Goal: Task Accomplishment & Management: Complete application form

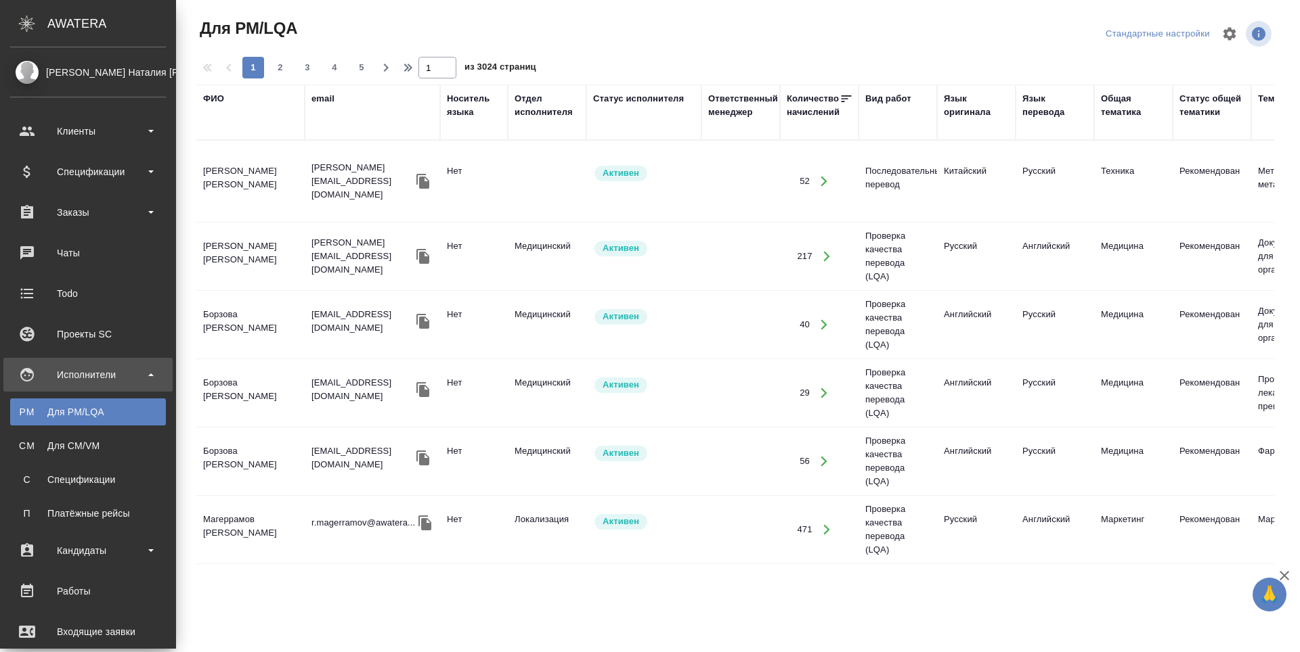
click at [38, 209] on div "Заказы" at bounding box center [88, 212] width 156 height 20
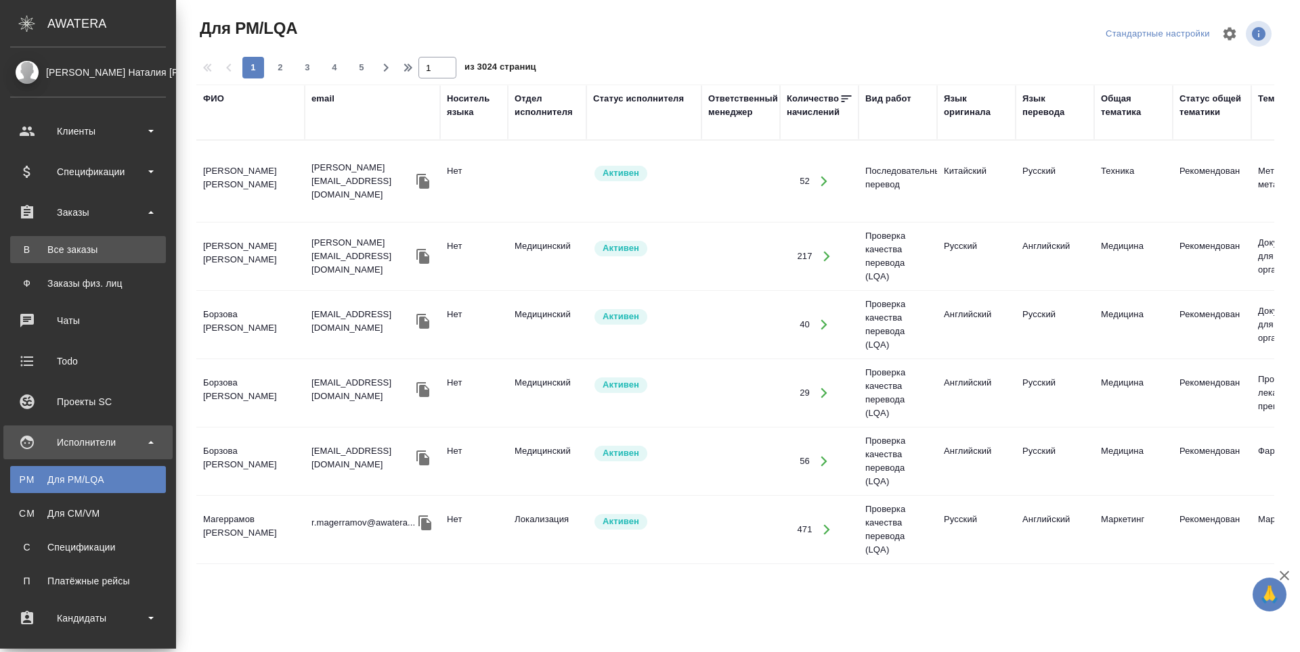
click at [40, 251] on div "Все заказы" at bounding box center [88, 250] width 142 height 14
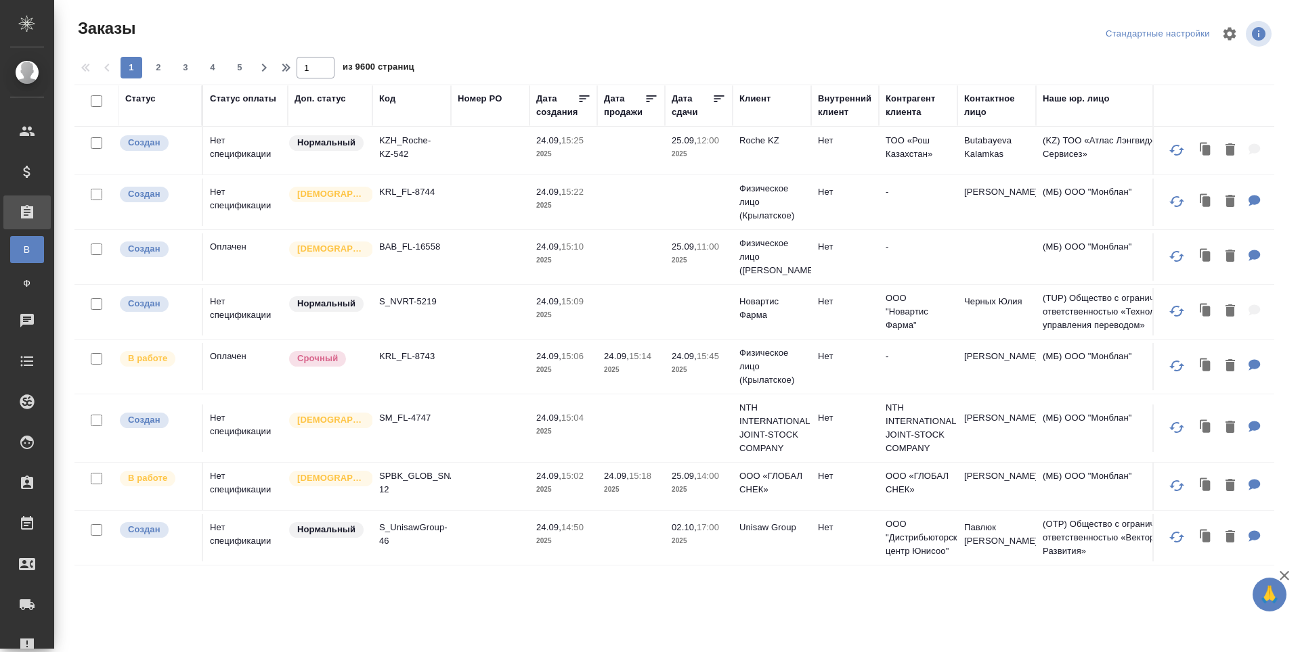
click at [384, 99] on div "Код" at bounding box center [387, 99] width 16 height 14
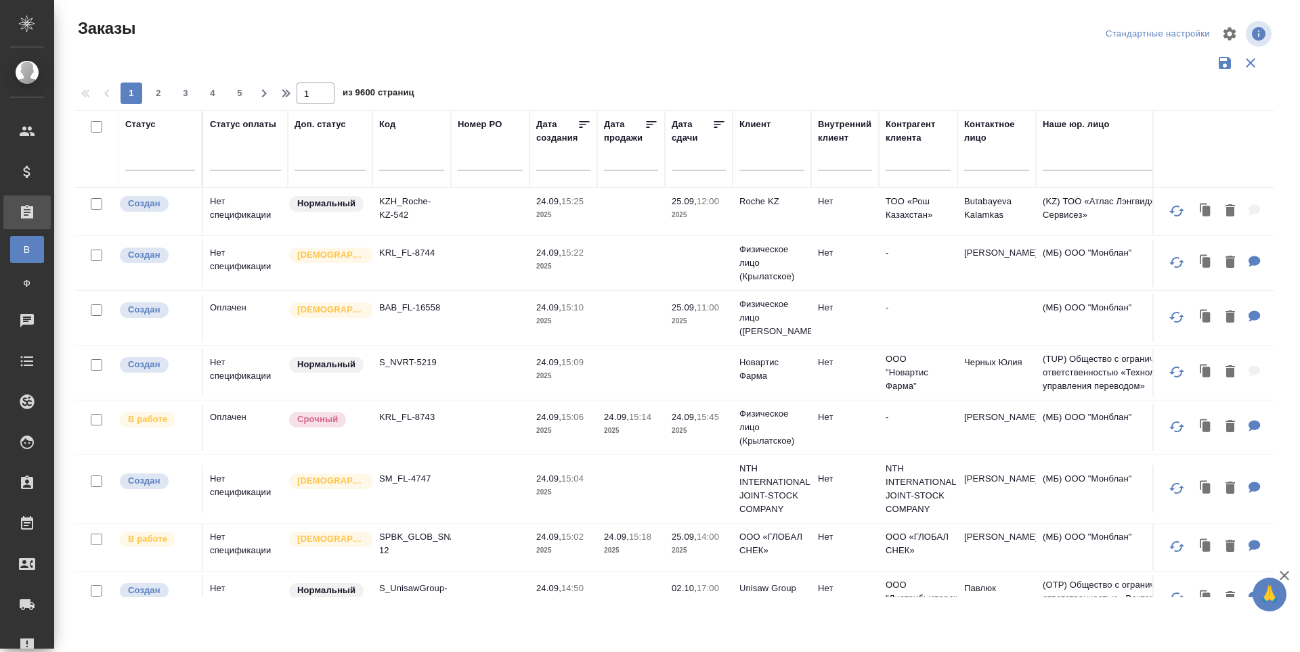
click at [386, 154] on input "text" at bounding box center [411, 162] width 65 height 17
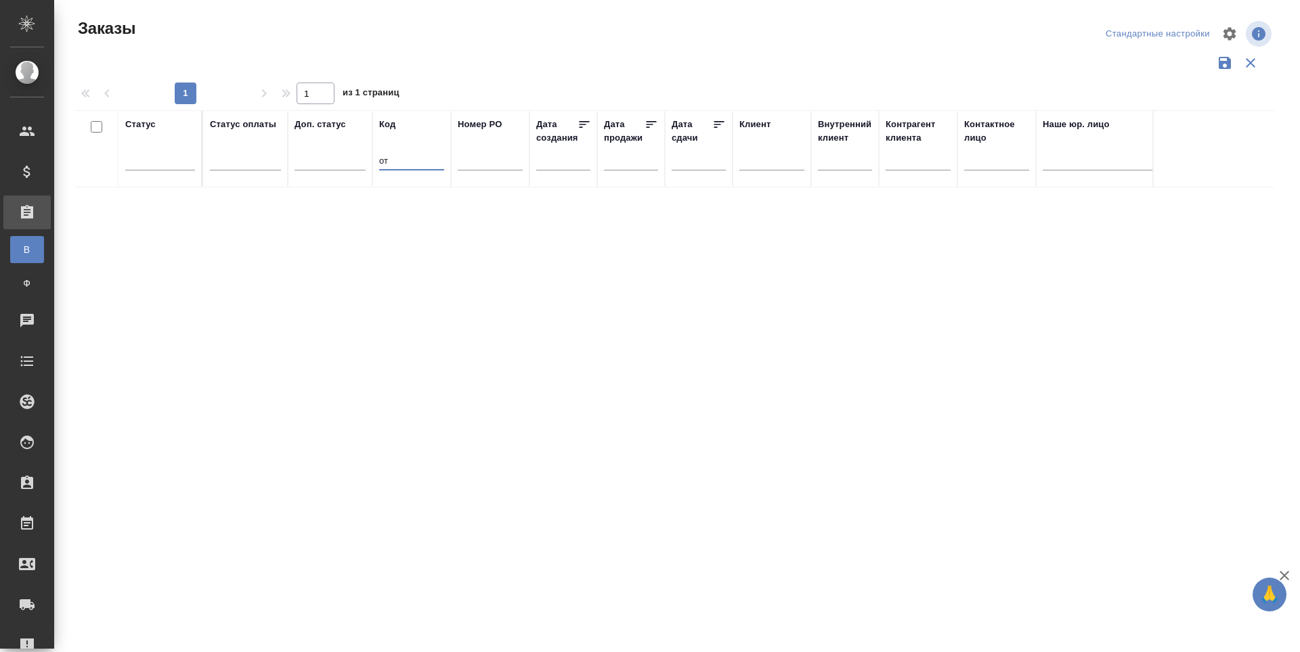
type input "о"
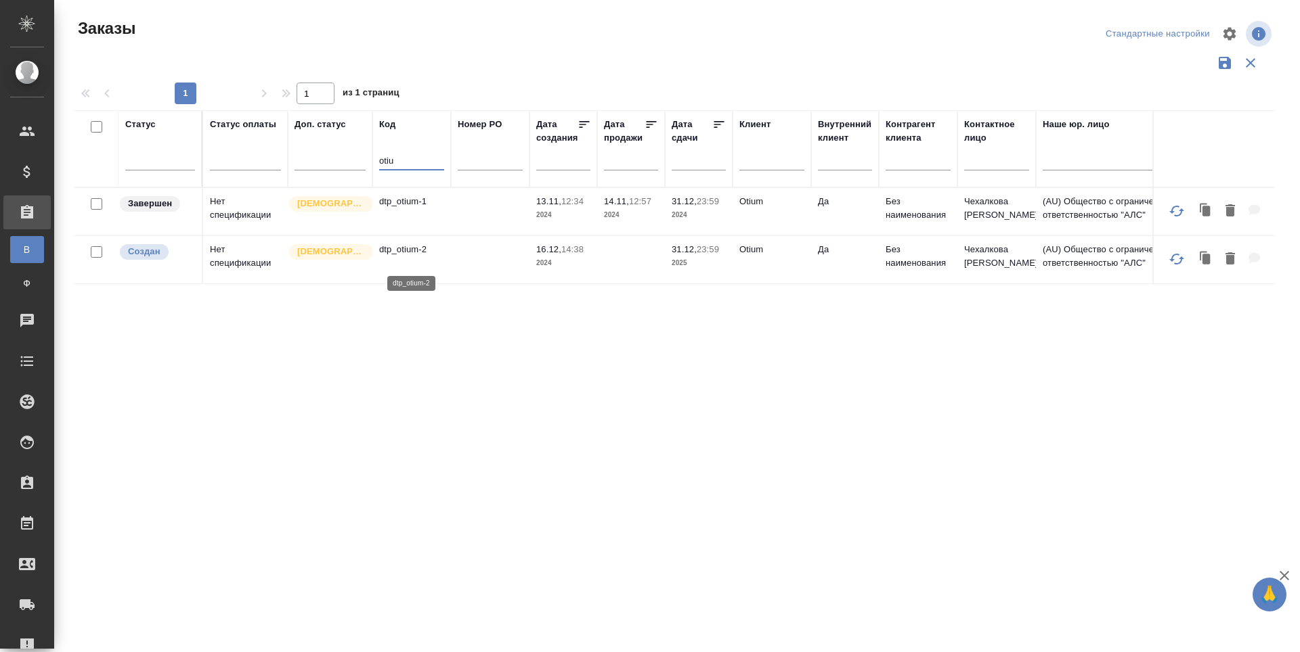
type input "otiu"
click at [407, 257] on p "dtp_otium-2" at bounding box center [411, 250] width 65 height 14
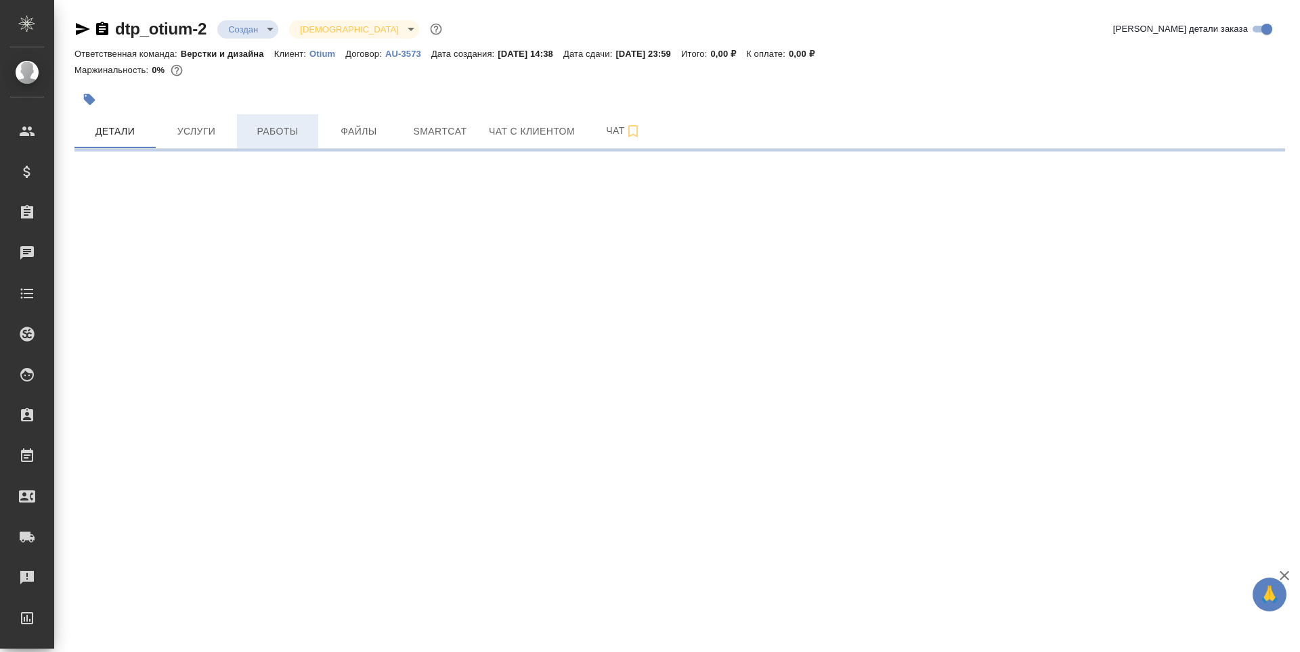
click at [283, 129] on span "Работы" at bounding box center [277, 131] width 65 height 17
select select "RU"
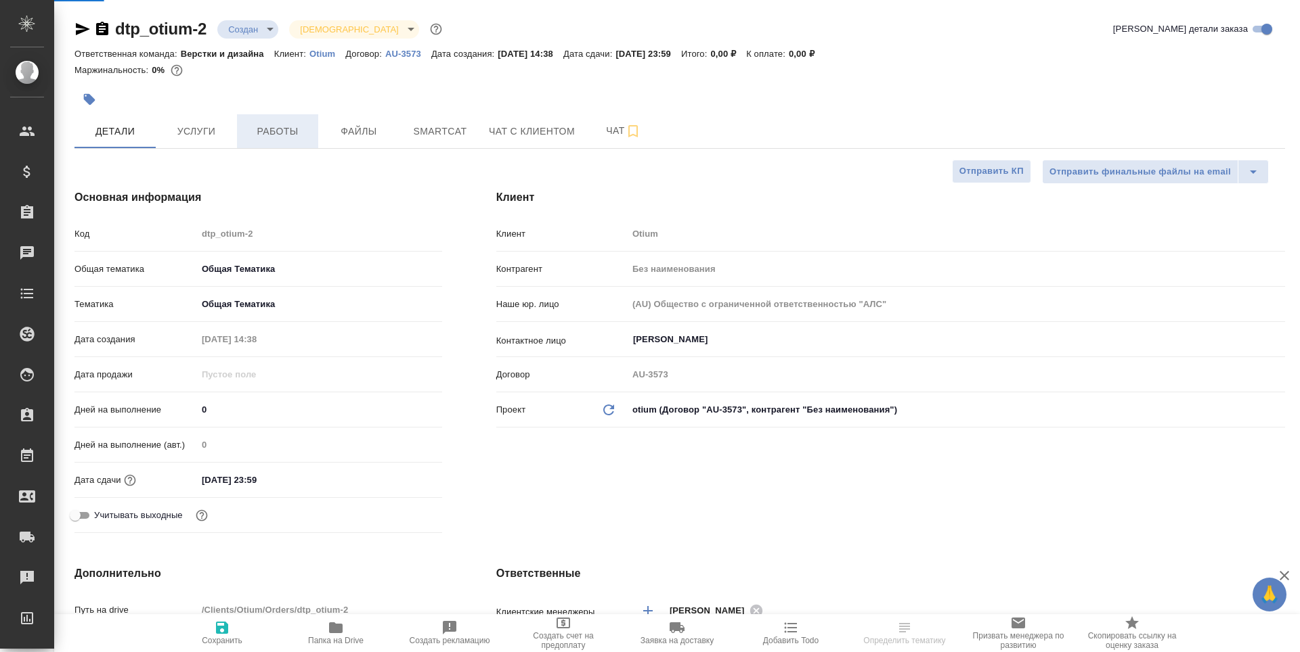
type textarea "x"
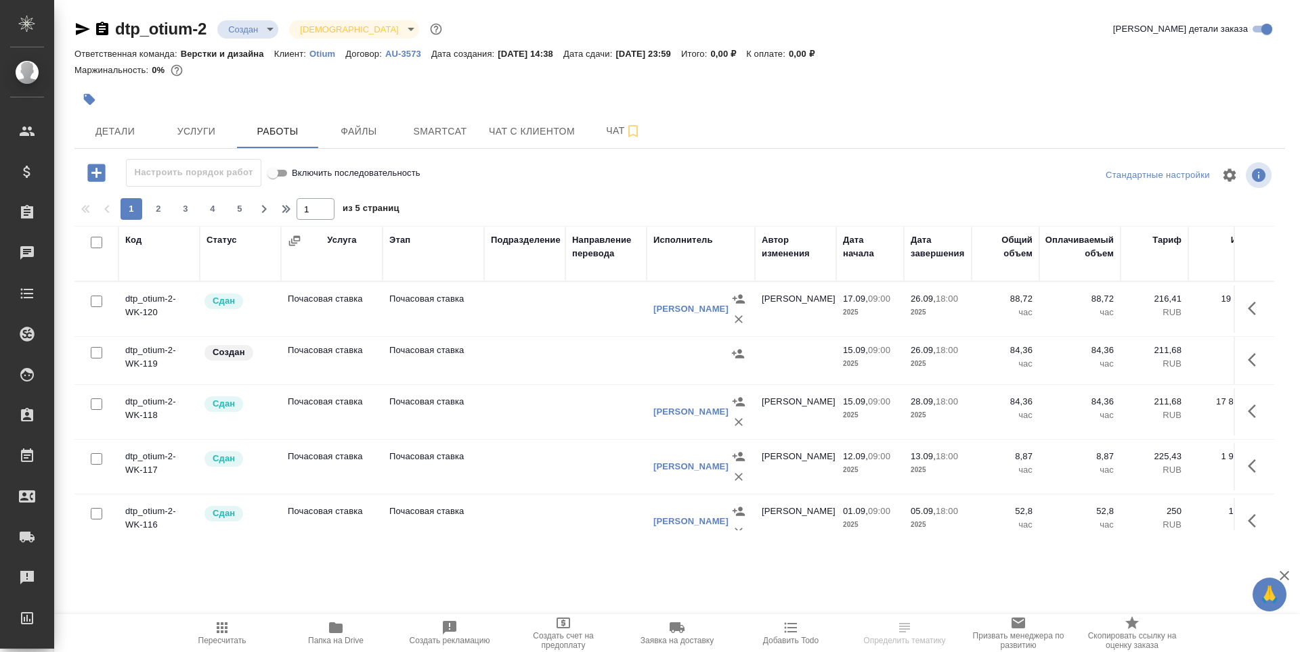
click at [97, 305] on input "checkbox" at bounding box center [97, 302] width 12 height 12
checkbox input "true"
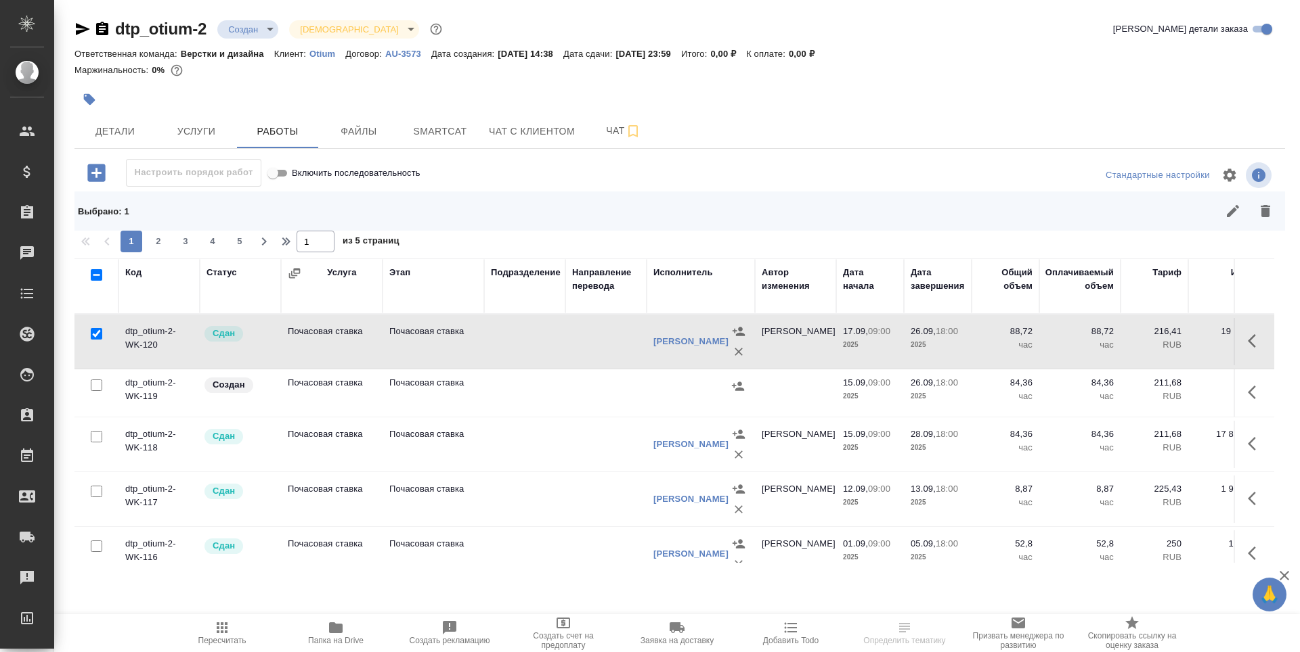
click at [258, 401] on td "Создан" at bounding box center [240, 393] width 81 height 47
click at [259, 401] on td "Создан" at bounding box center [240, 393] width 81 height 47
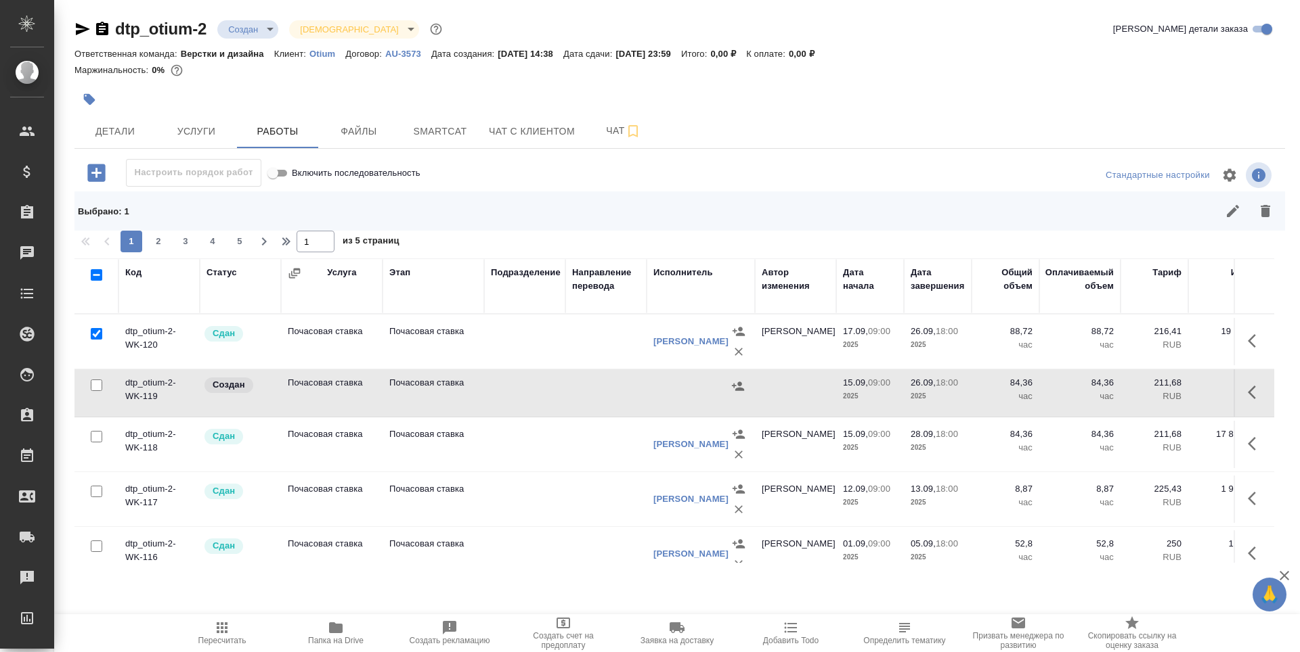
click at [259, 401] on td "Создан" at bounding box center [240, 393] width 81 height 47
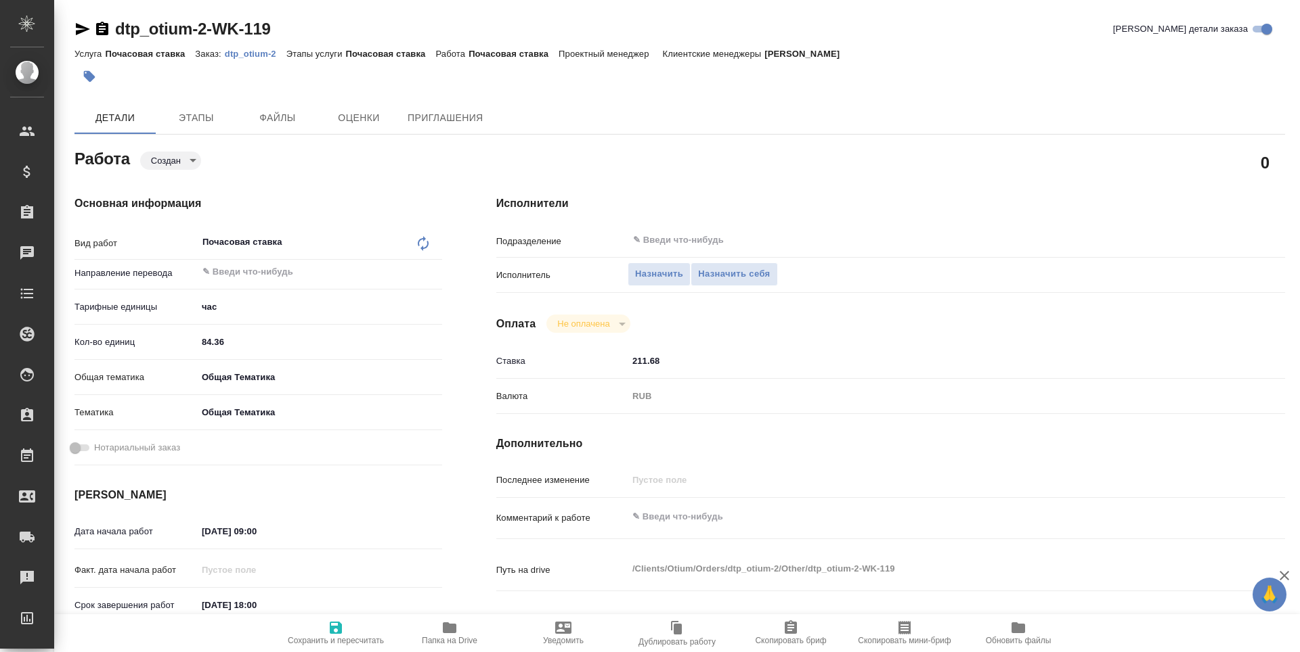
type textarea "x"
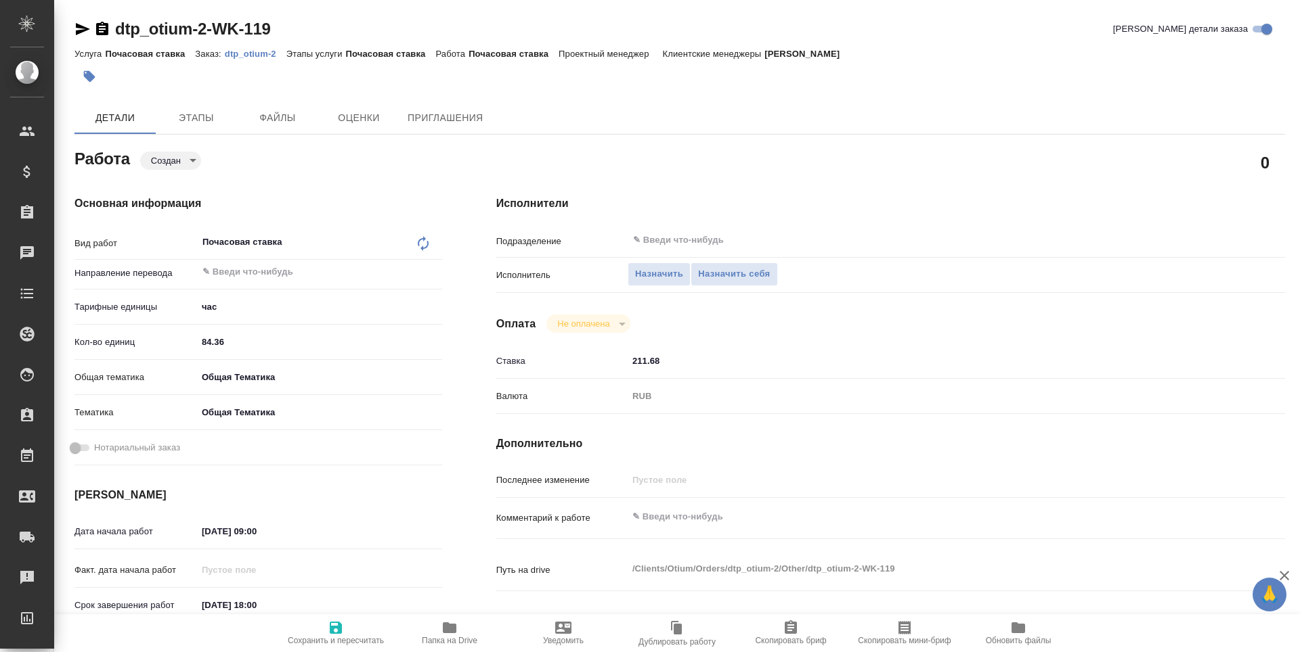
type textarea "x"
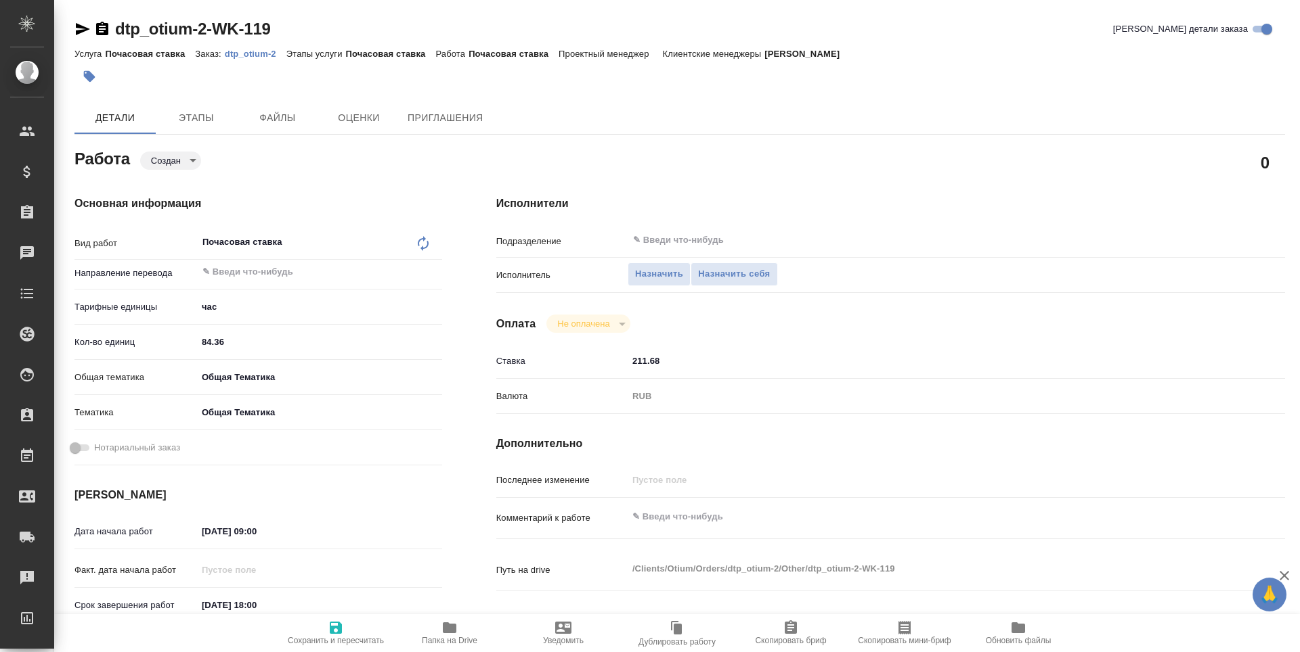
type textarea "x"
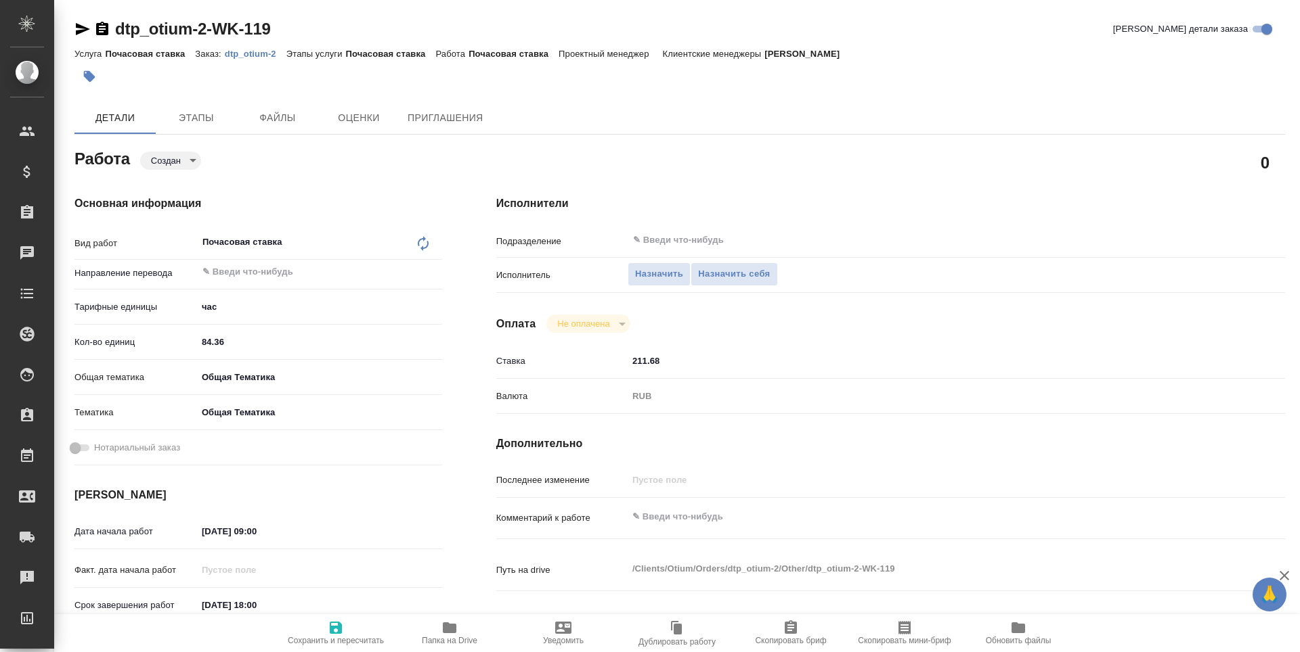
type textarea "x"
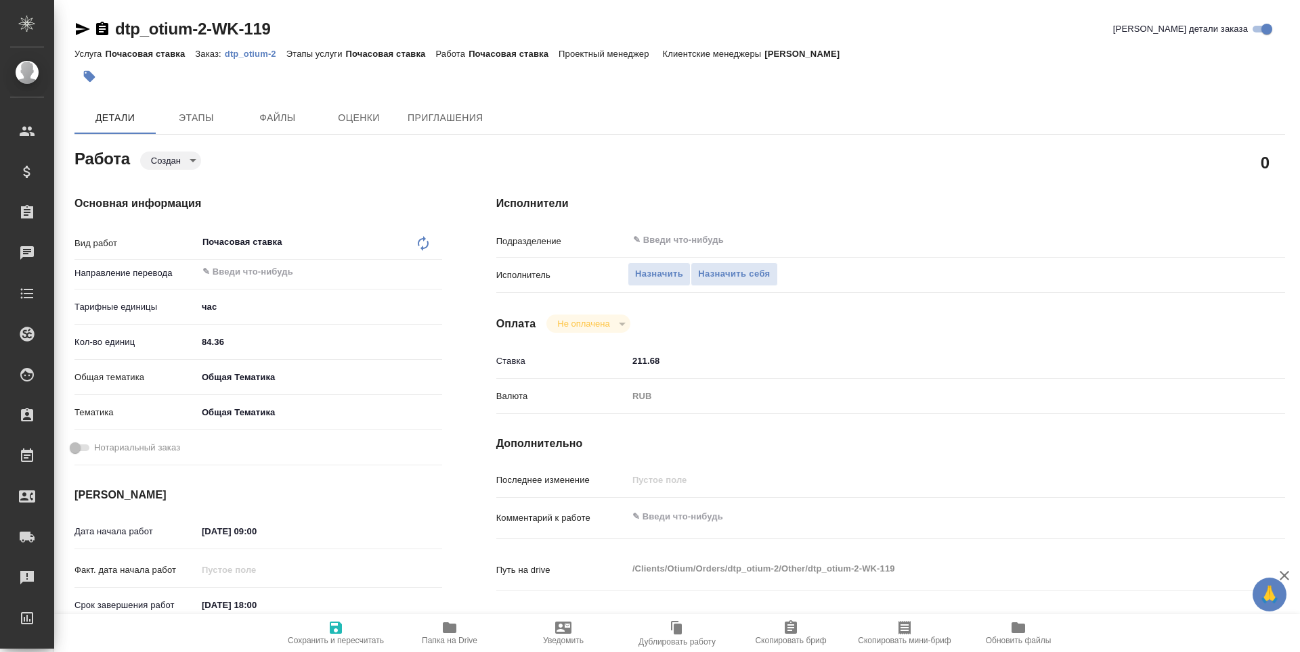
click at [225, 345] on input "84.36" at bounding box center [319, 342] width 245 height 20
type textarea "x"
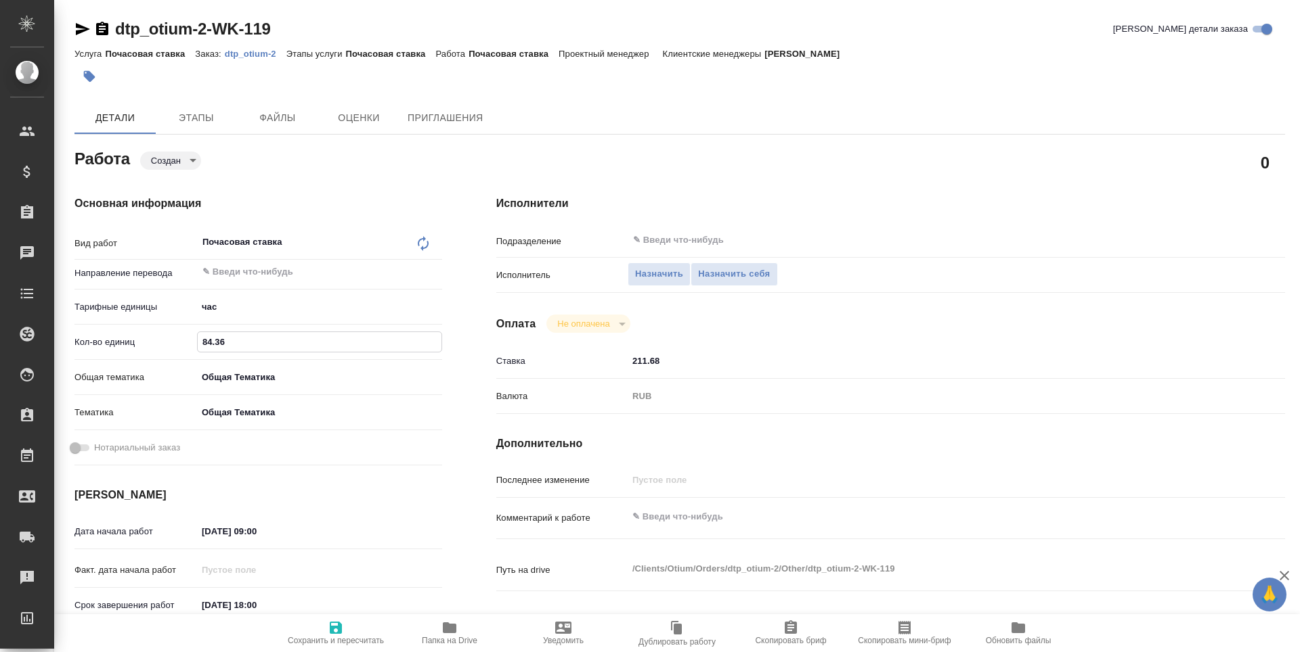
type textarea "x"
type input "84.3"
type textarea "x"
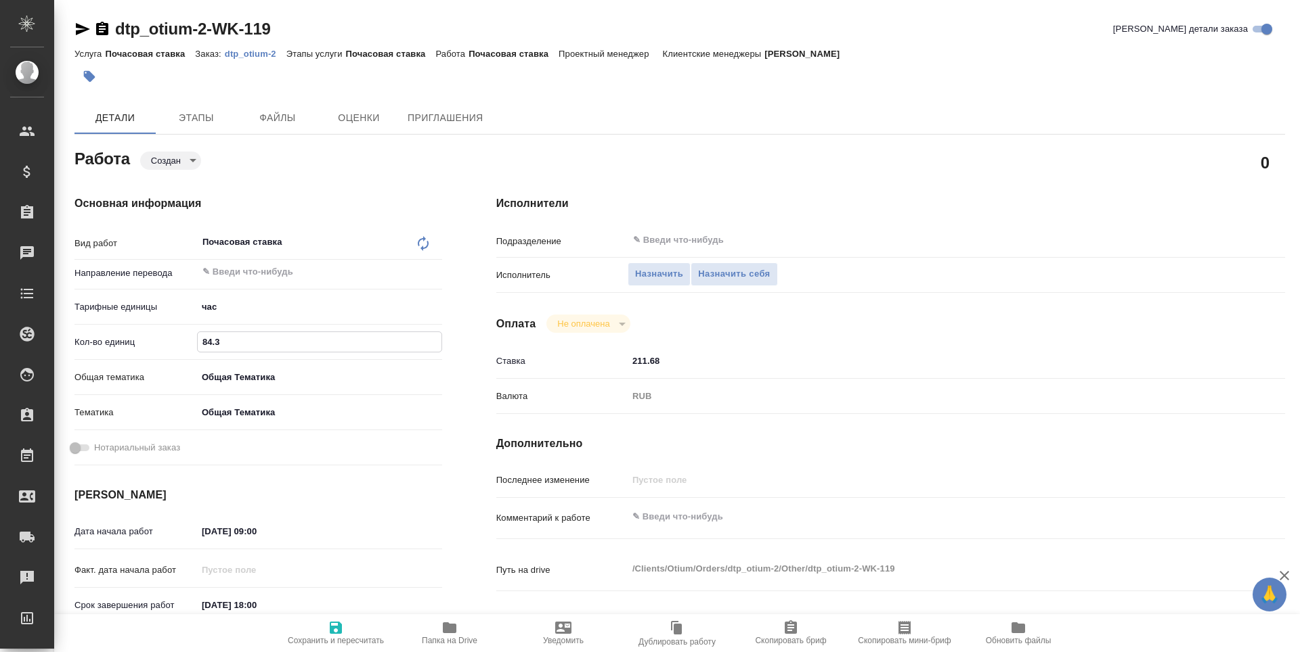
type textarea "x"
type input "84"
type textarea "x"
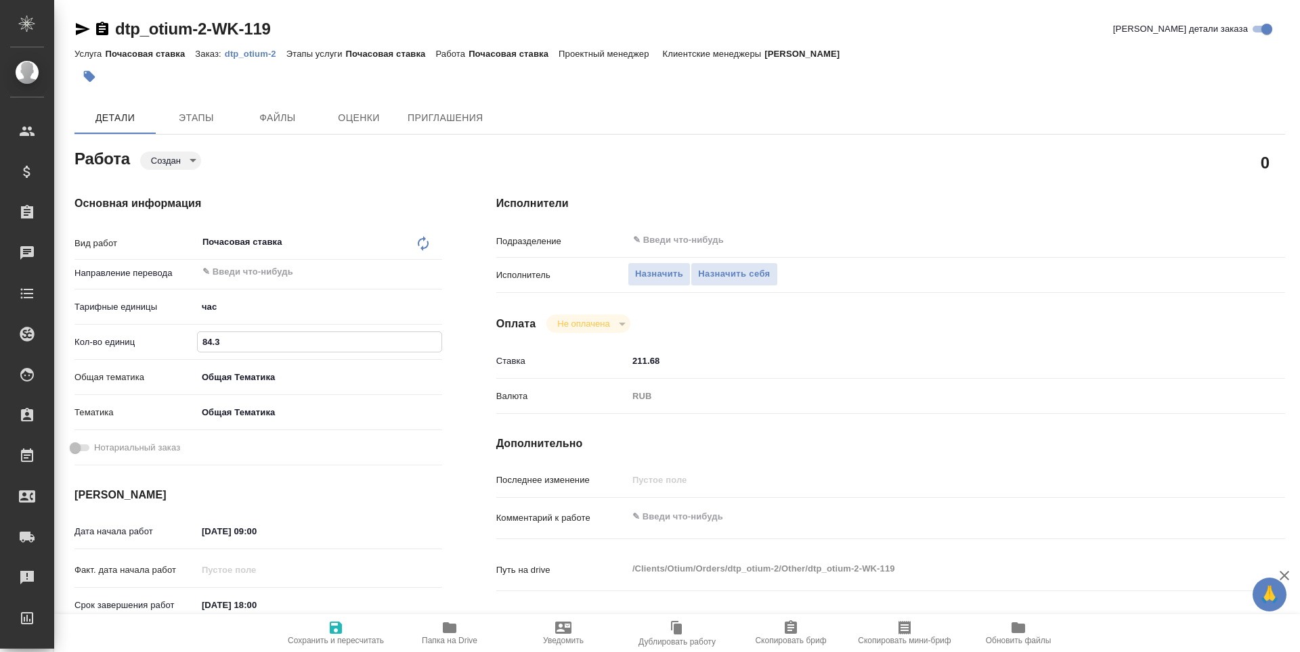
type textarea "x"
type input "8"
type textarea "x"
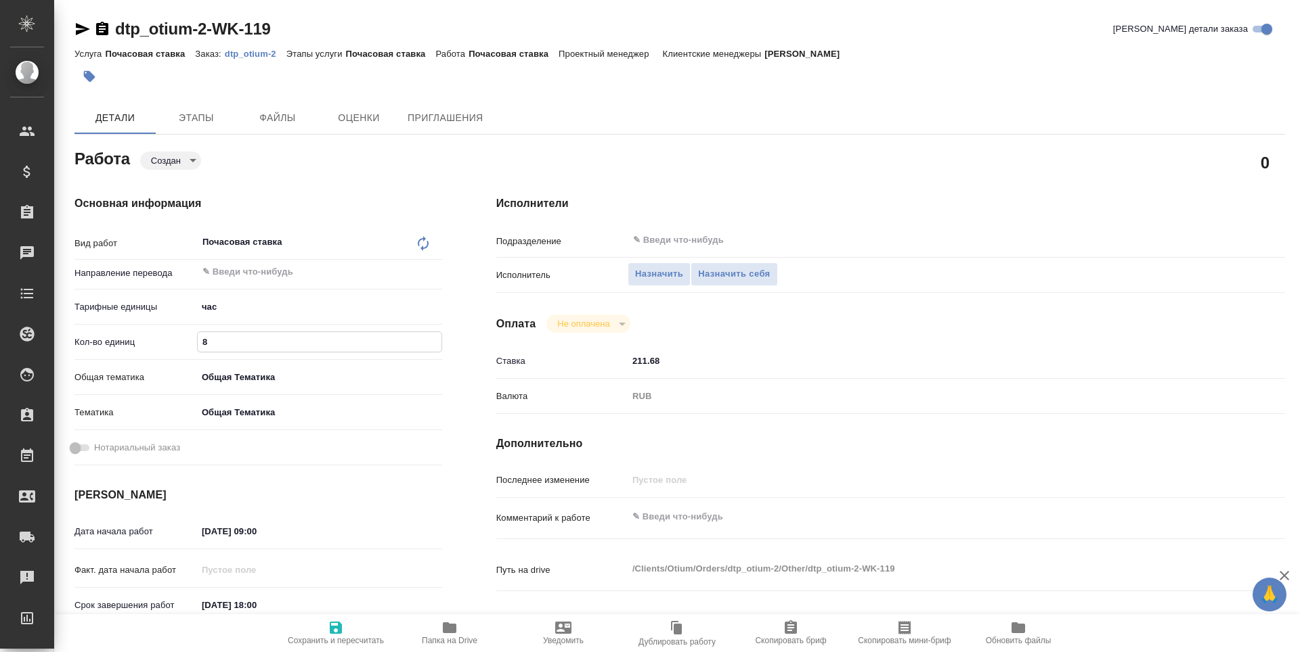
type textarea "x"
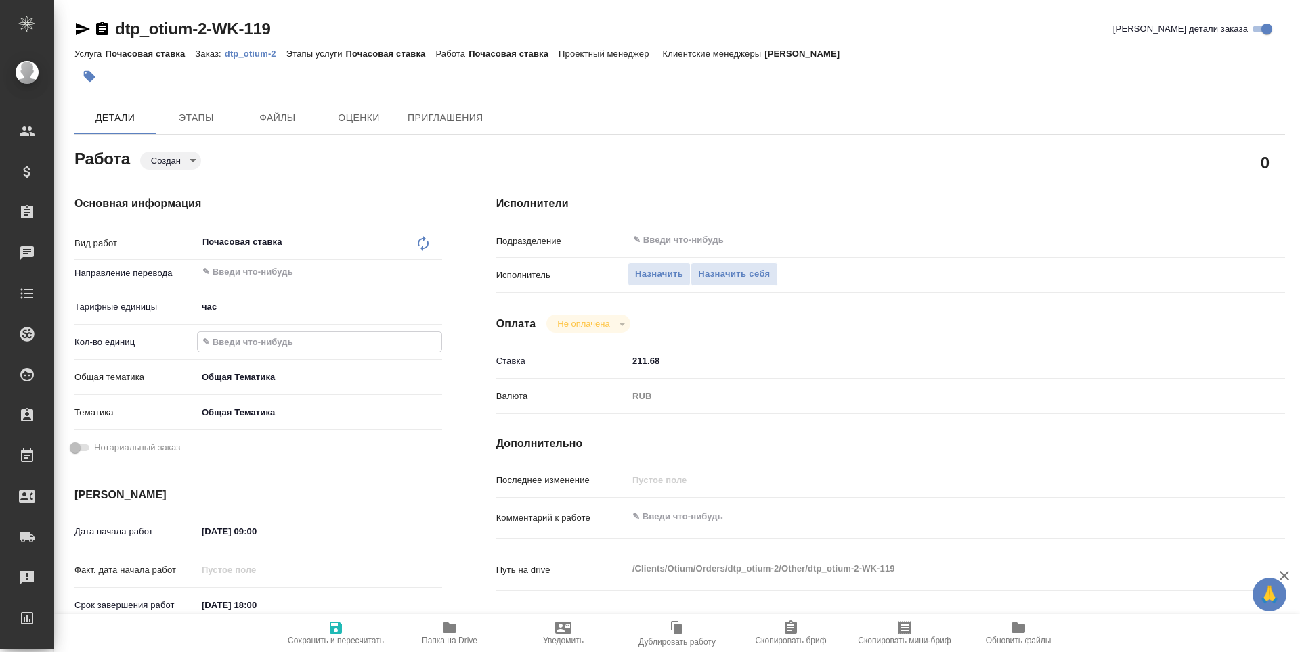
type textarea "x"
type input "1"
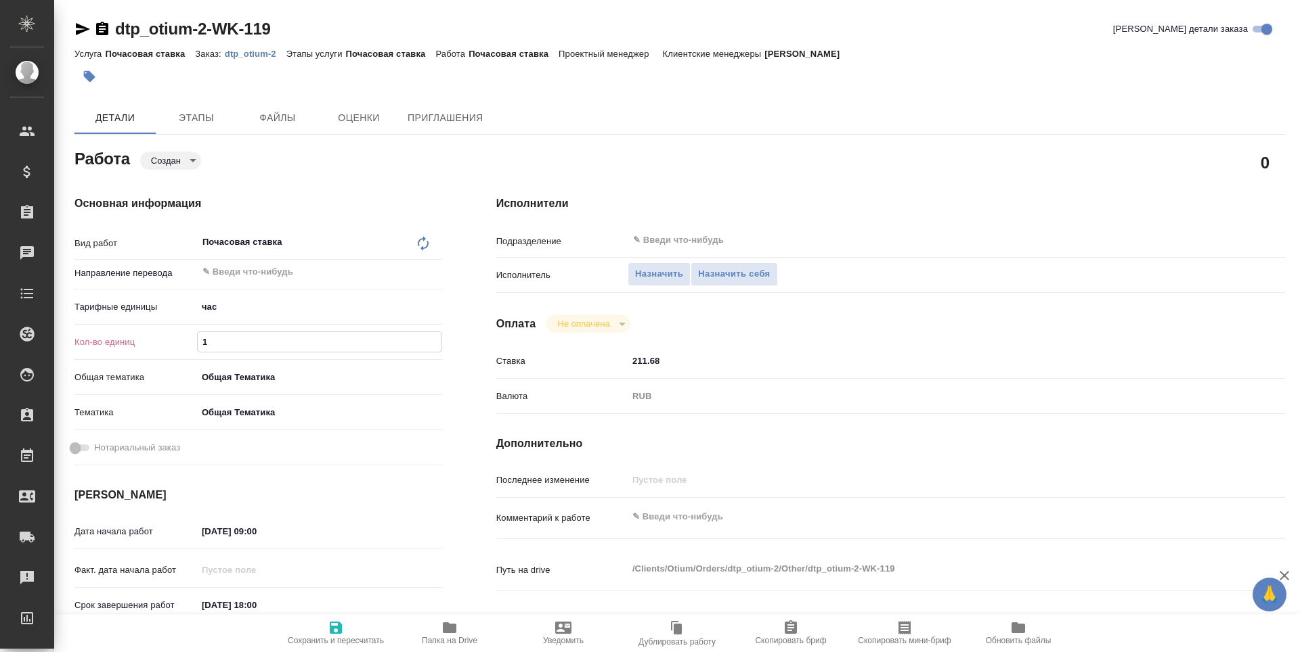
type textarea "x"
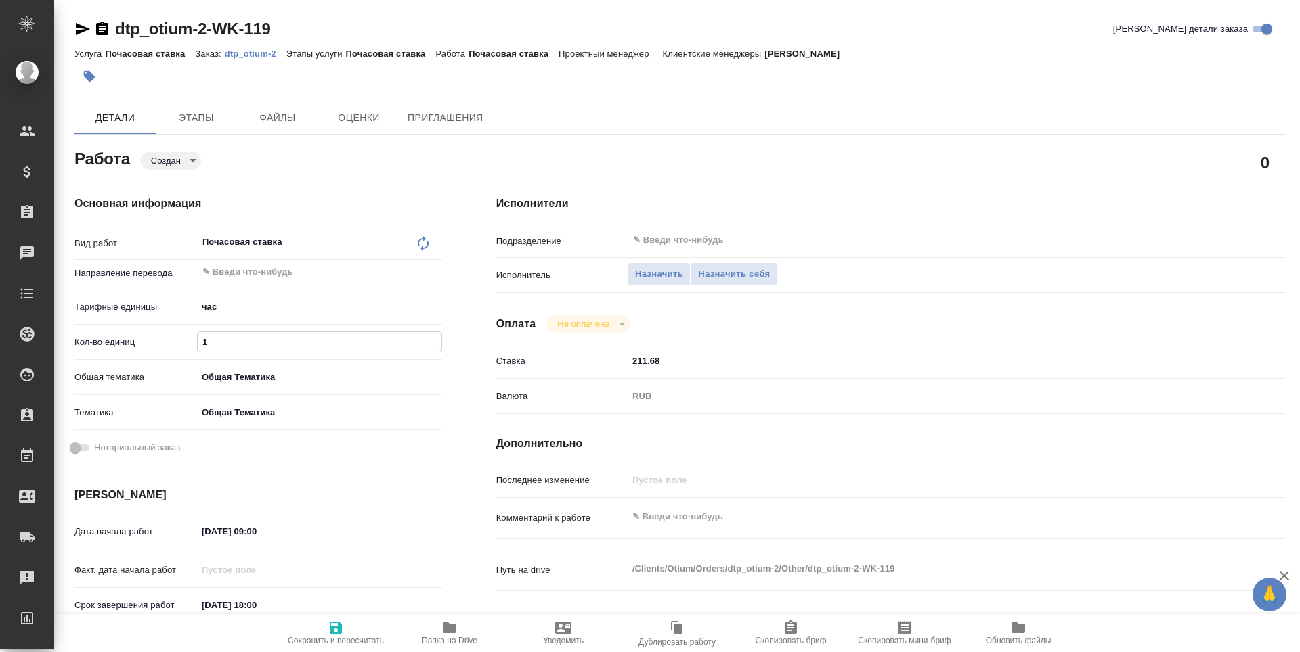
type input "15"
type textarea "x"
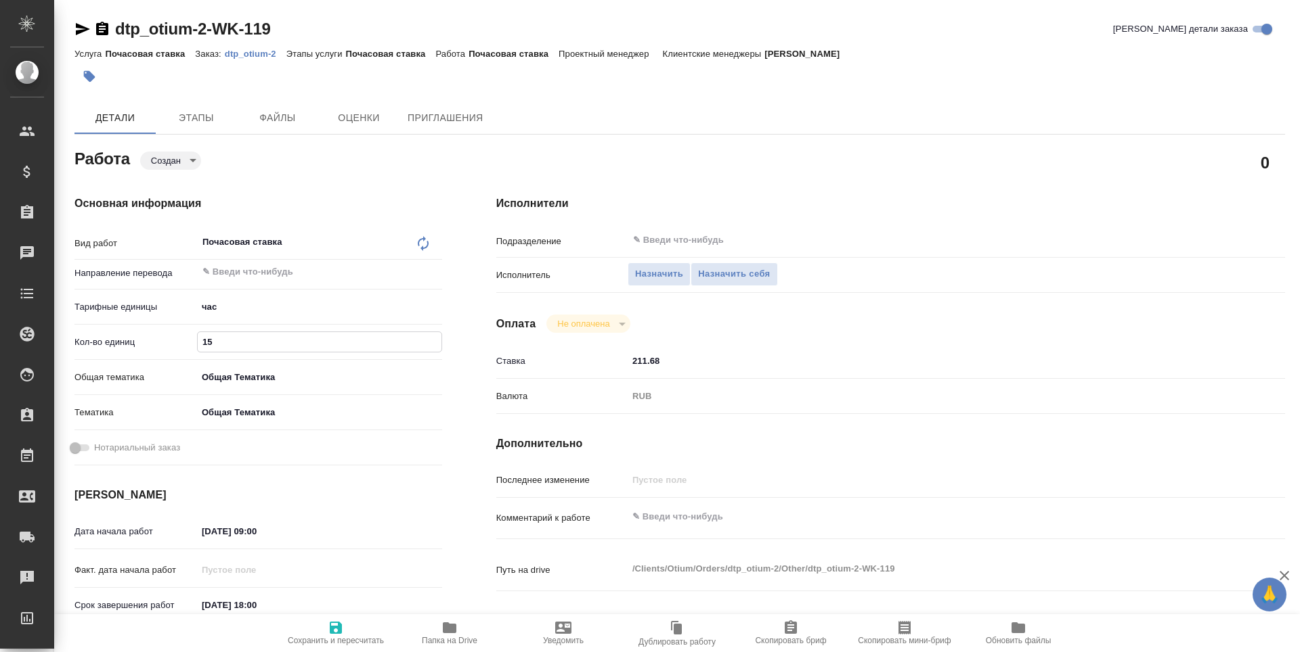
type textarea "x"
type input "155"
type textarea "x"
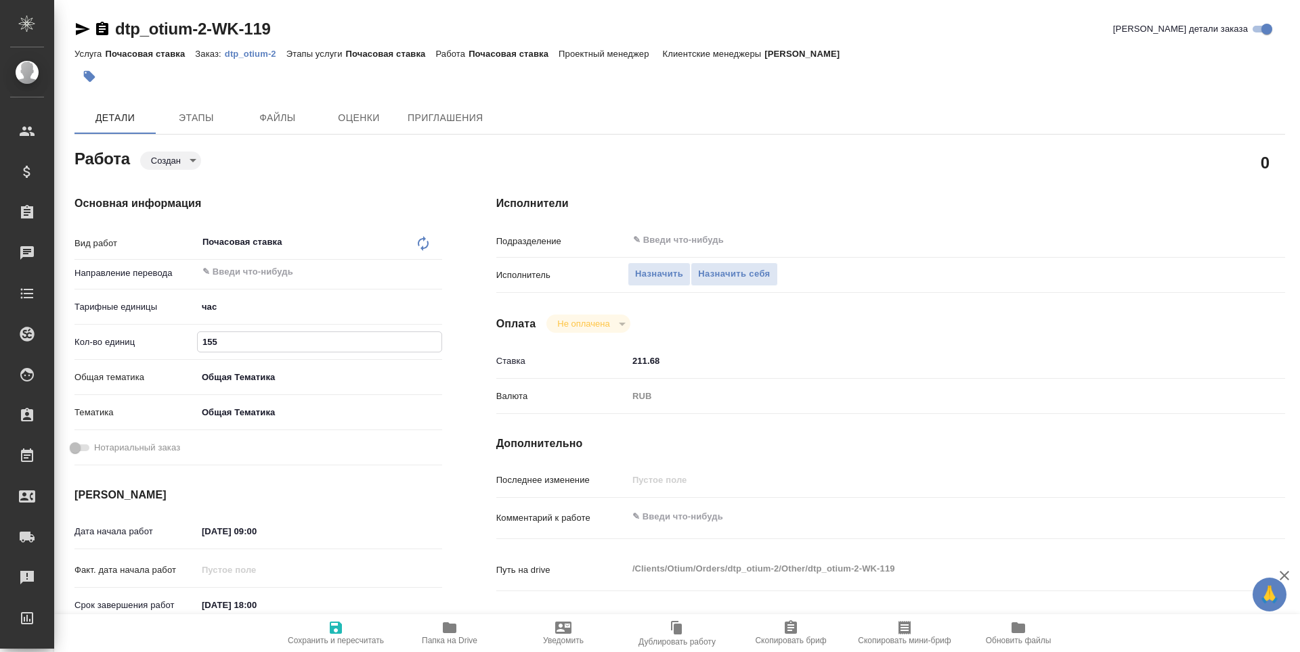
type textarea "x"
type input "1556"
type textarea "x"
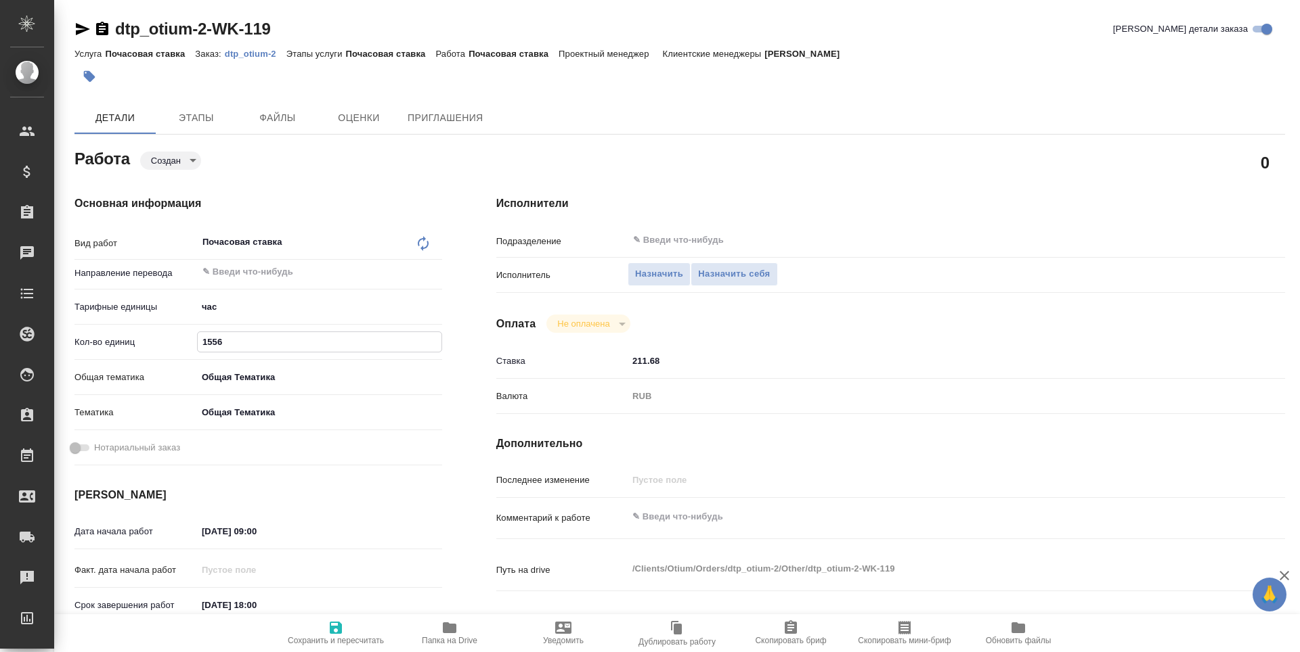
type textarea "x"
click at [209, 342] on input "1556" at bounding box center [320, 342] width 244 height 20
click at [213, 341] on input "1556" at bounding box center [320, 342] width 244 height 20
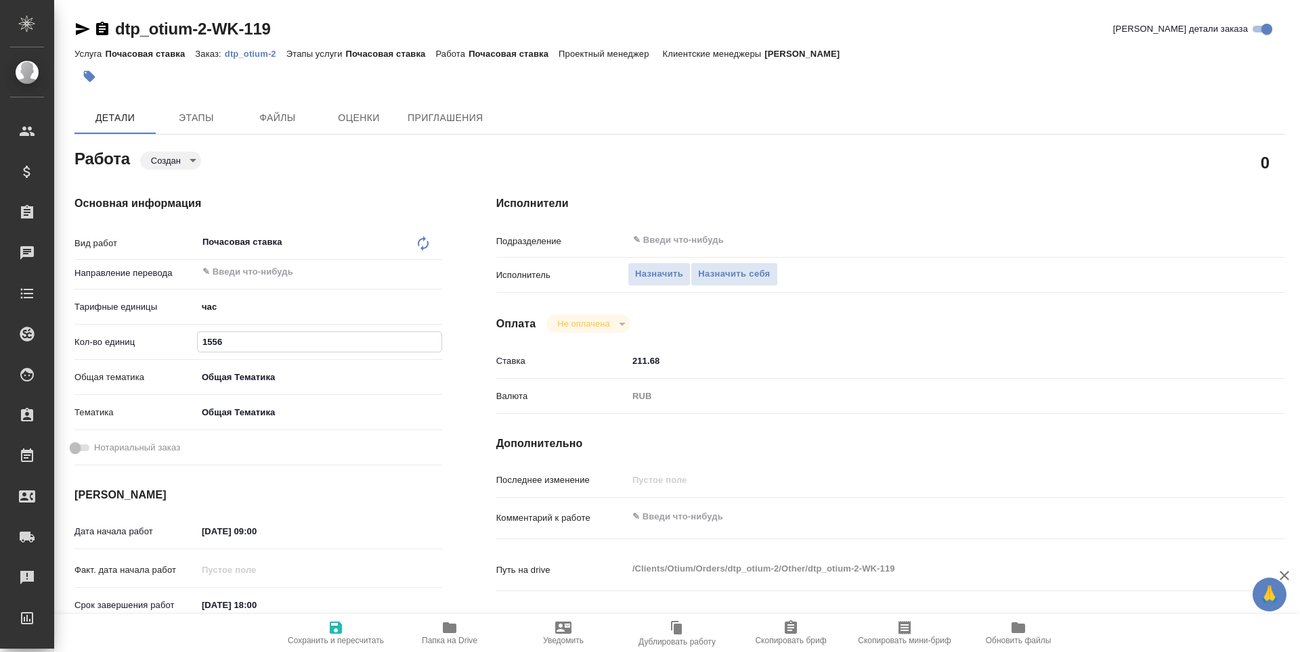
type input "15.56"
type textarea "x"
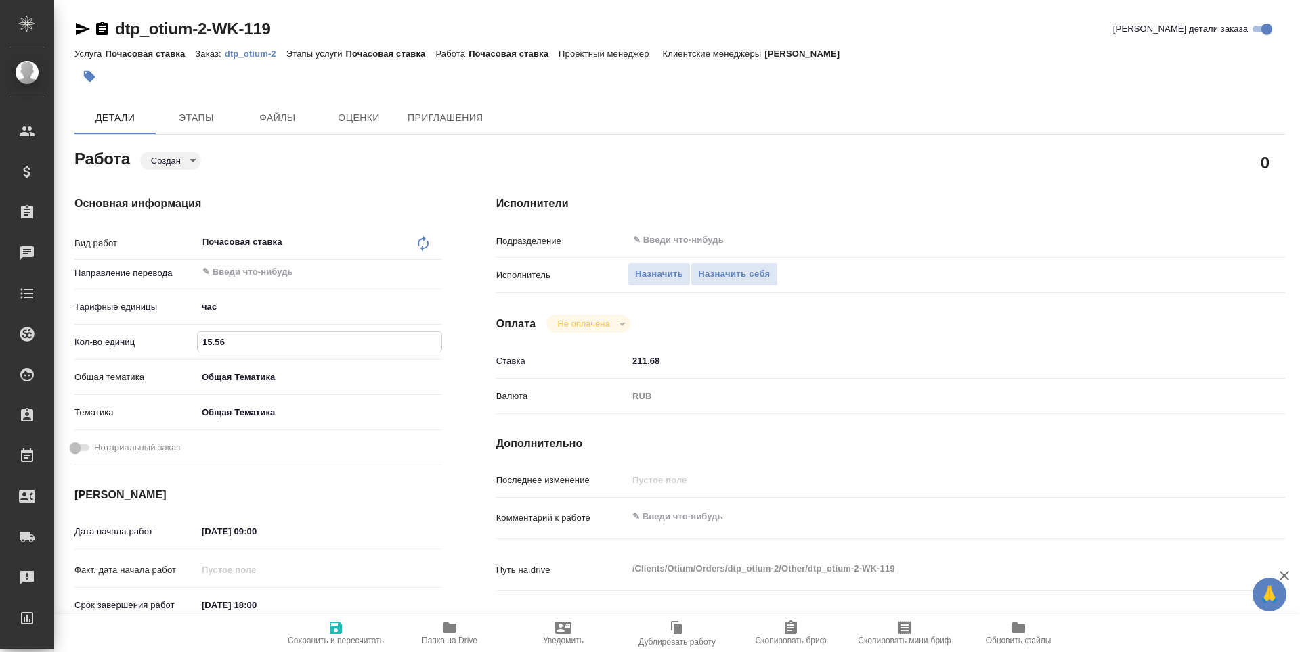
type textarea "x"
type input "15.56"
click at [254, 529] on input "[DATE] 09:00" at bounding box center [256, 532] width 118 height 20
click at [398, 532] on icon "button" at bounding box center [403, 531] width 16 height 16
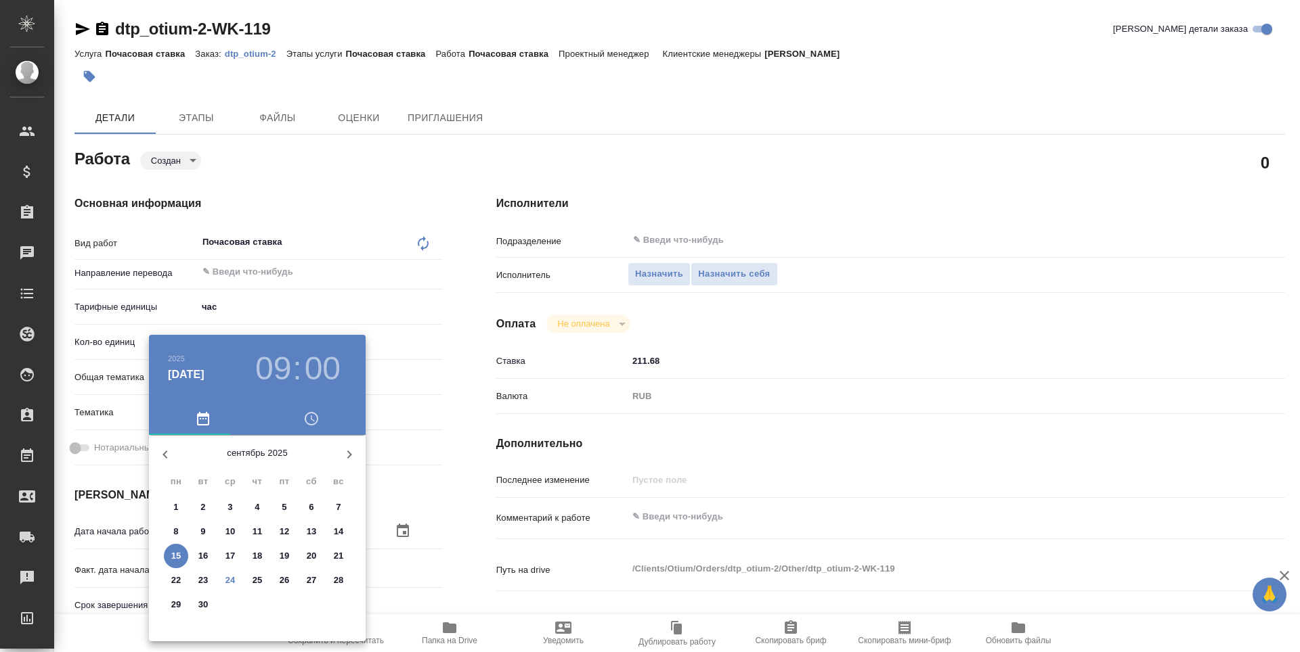
click at [351, 453] on icon "button" at bounding box center [349, 455] width 16 height 16
click at [177, 530] on p "6" at bounding box center [175, 532] width 5 height 14
type textarea "x"
type input "[DATE] 09:00"
type textarea "x"
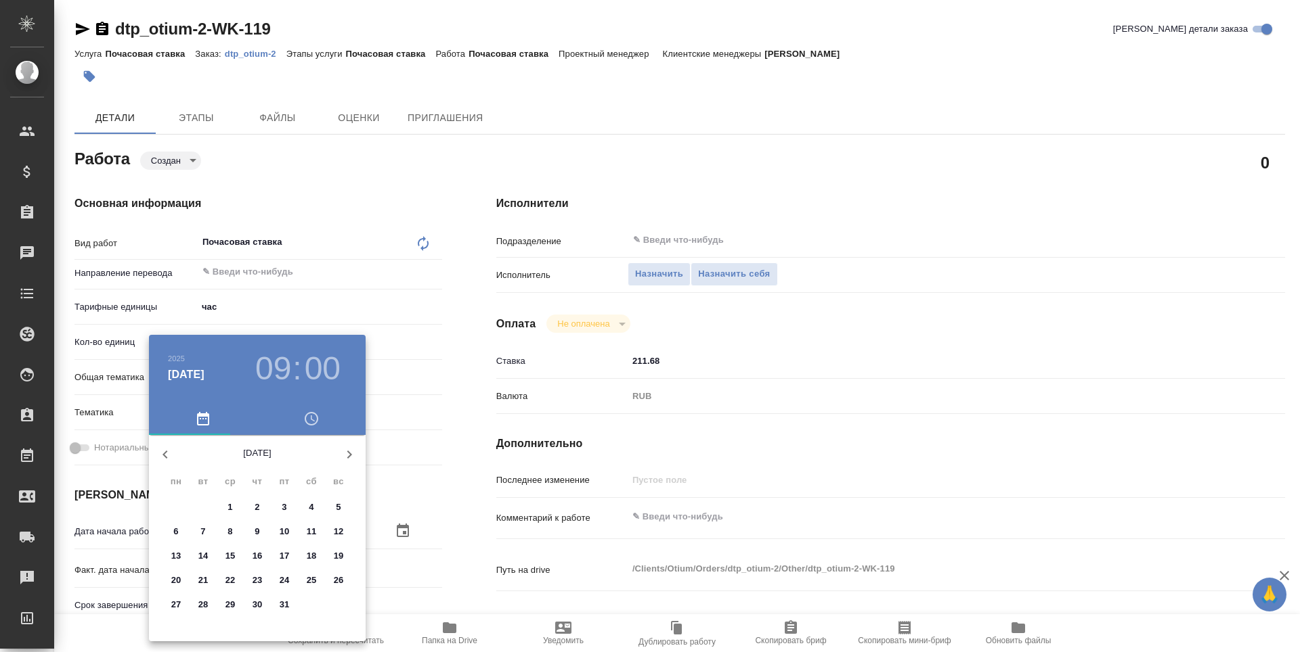
type textarea "x"
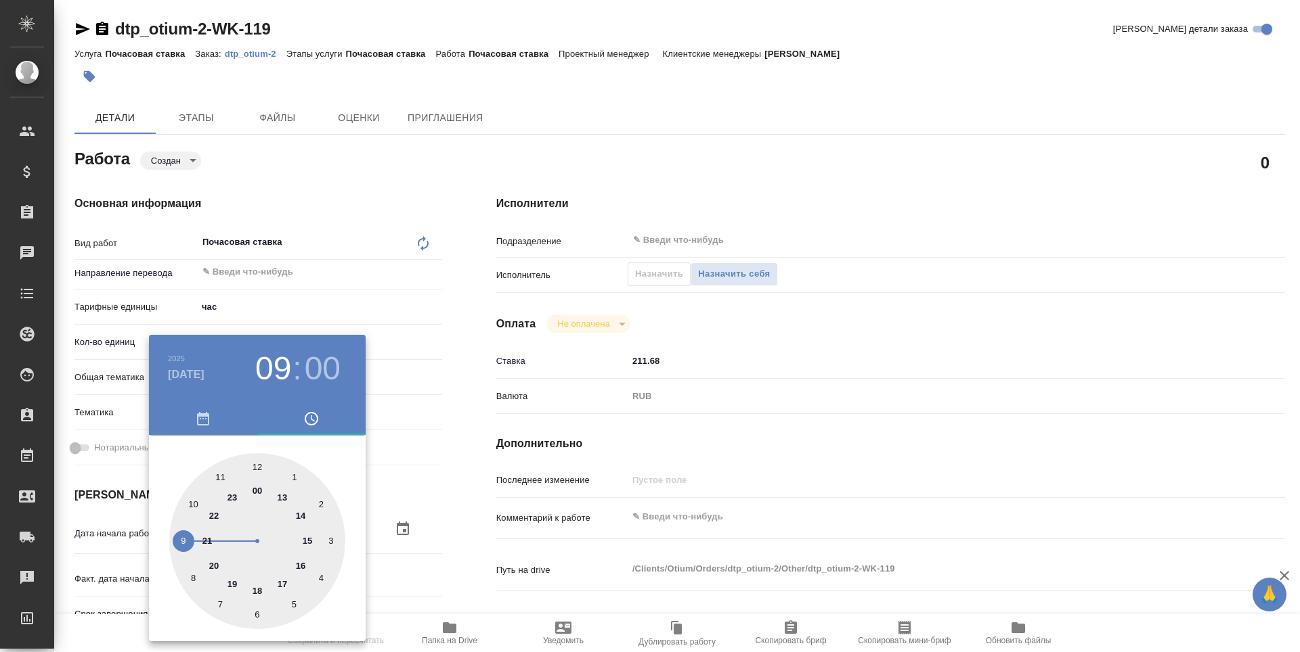
click at [453, 530] on div at bounding box center [650, 326] width 1300 height 652
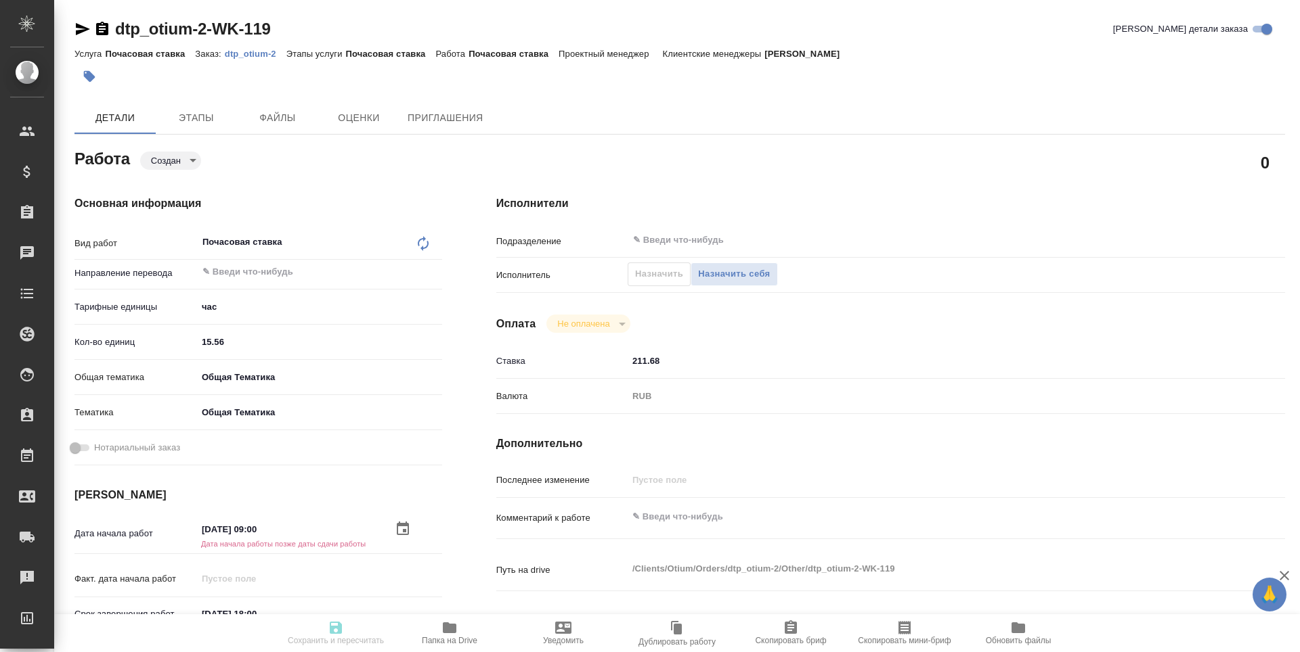
scroll to position [271, 0]
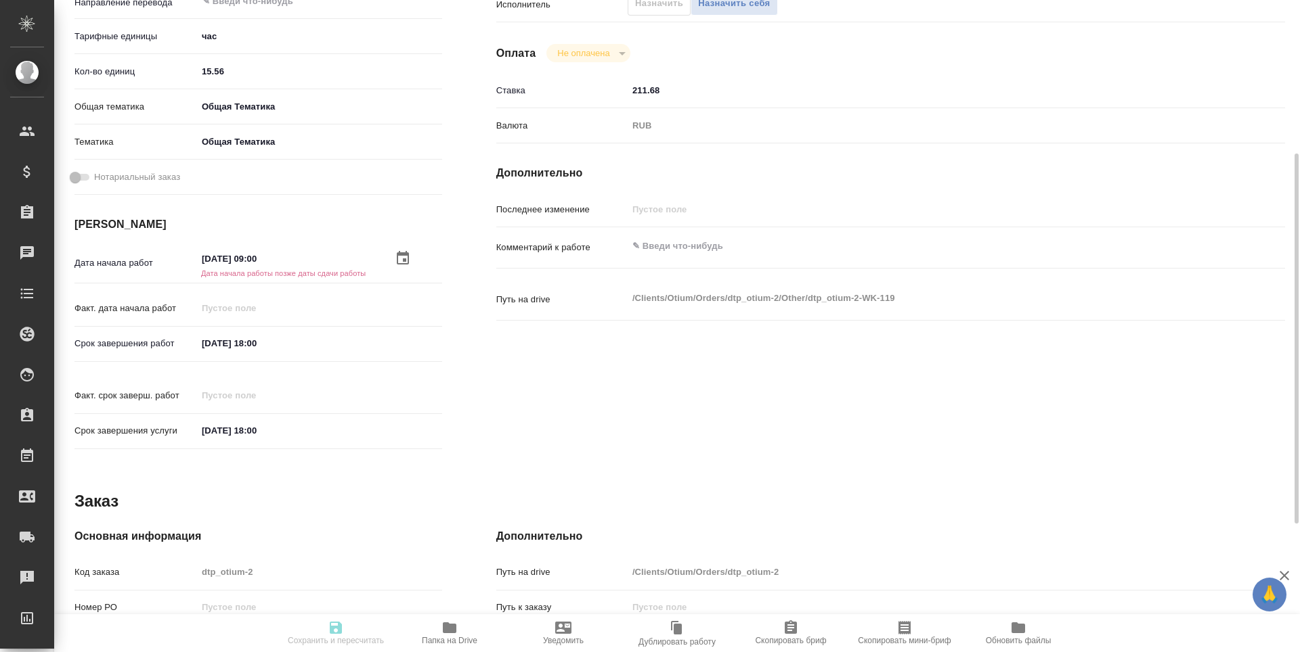
click at [376, 343] on div "[DATE] 18:00" at bounding box center [319, 344] width 245 height 20
click at [391, 345] on div "[DATE] 18:00" at bounding box center [319, 344] width 245 height 20
click at [223, 340] on input "[DATE] 18:00" at bounding box center [257, 344] width 118 height 20
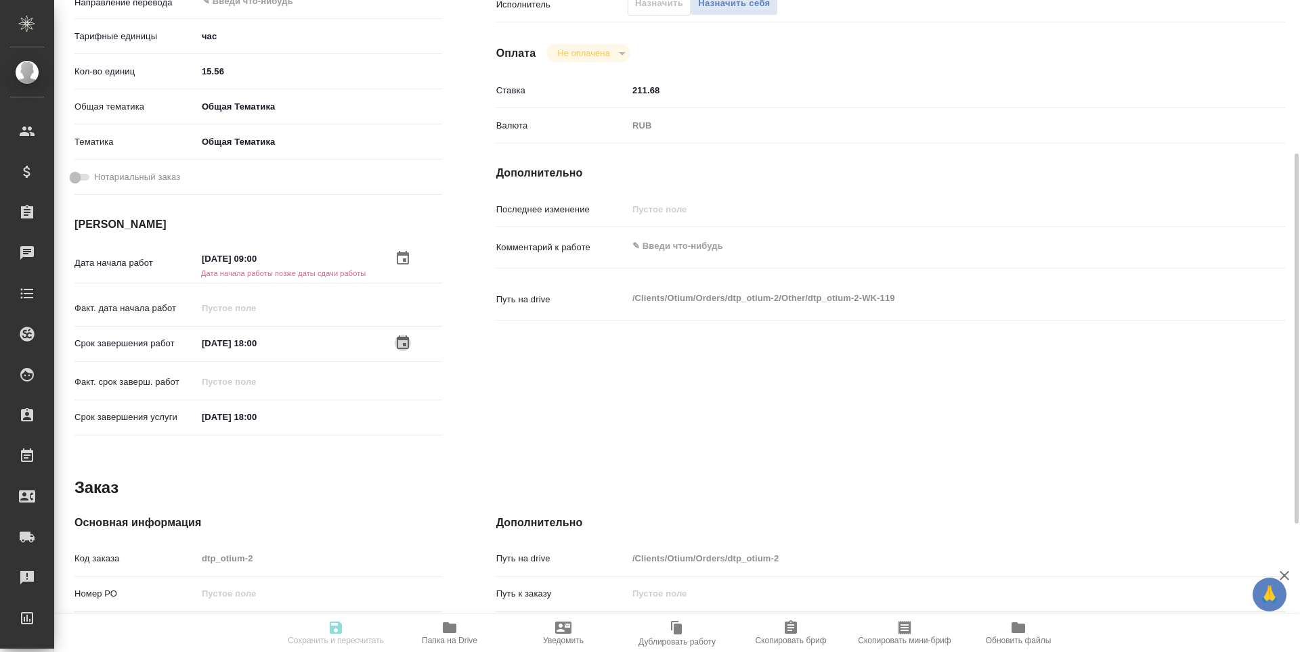
click at [397, 340] on icon "button" at bounding box center [403, 343] width 12 height 14
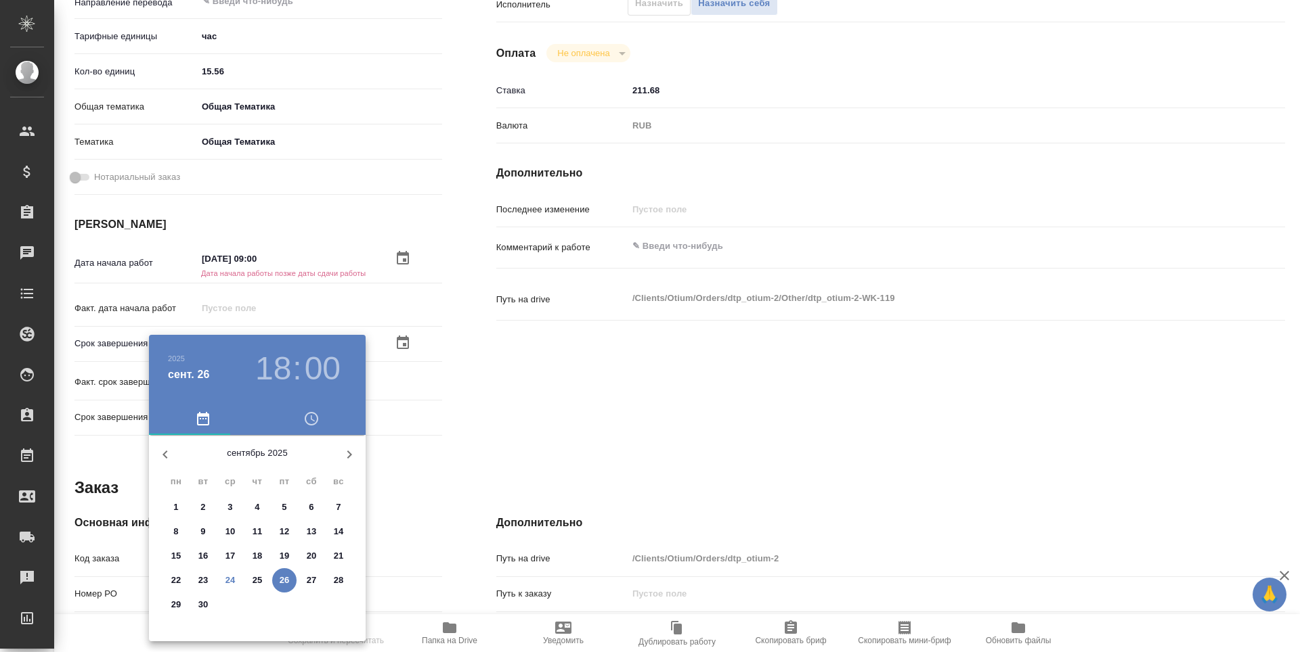
click at [352, 451] on icon "button" at bounding box center [349, 455] width 16 height 16
click at [340, 529] on p "12" at bounding box center [339, 532] width 10 height 14
type textarea "x"
type input "[DATE] 18:00"
type textarea "x"
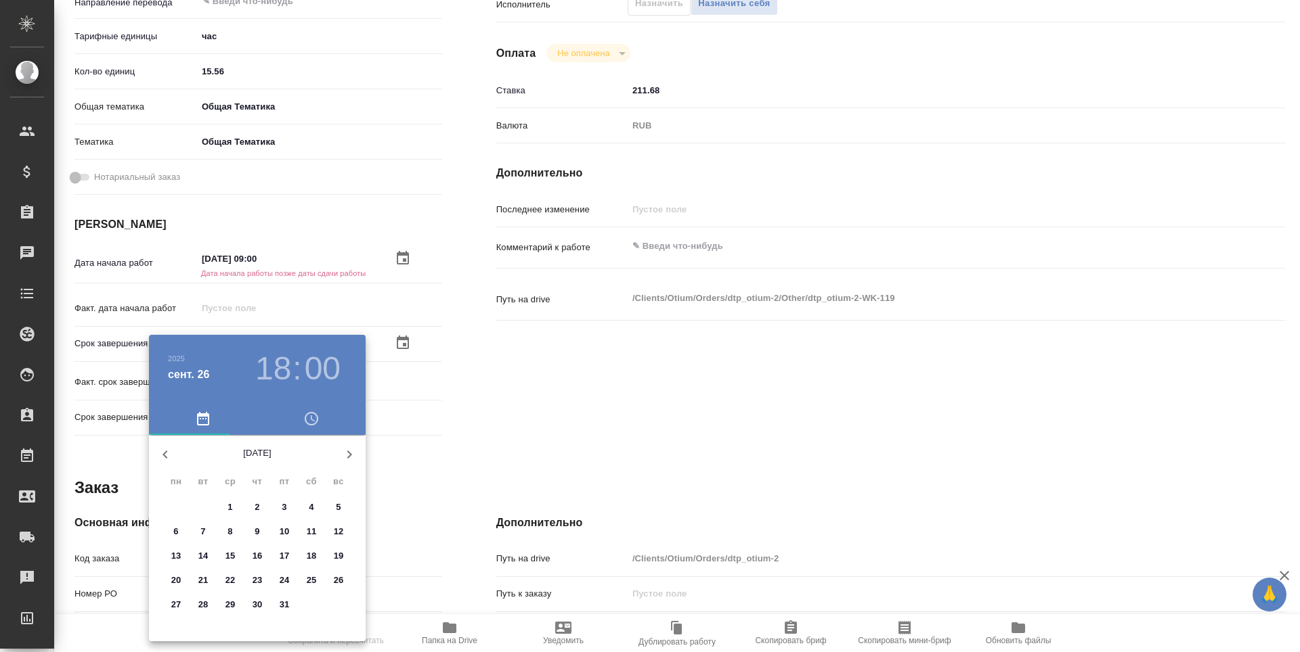
type textarea "x"
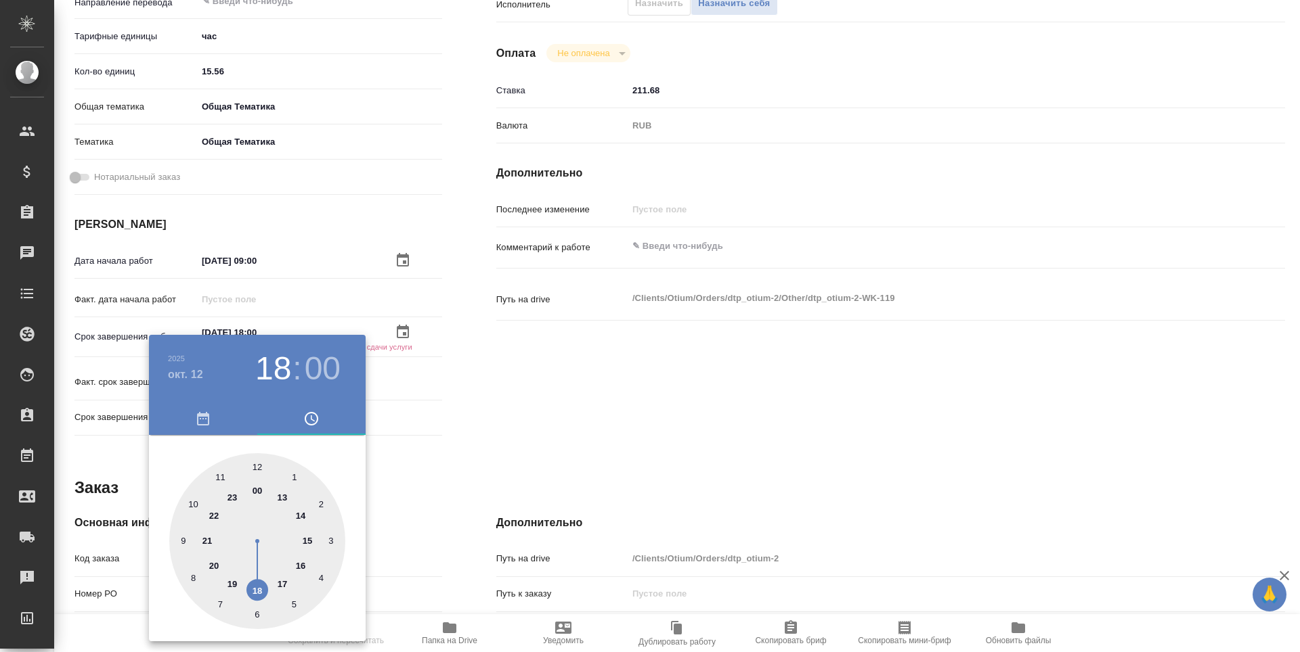
click at [529, 428] on div at bounding box center [650, 326] width 1300 height 652
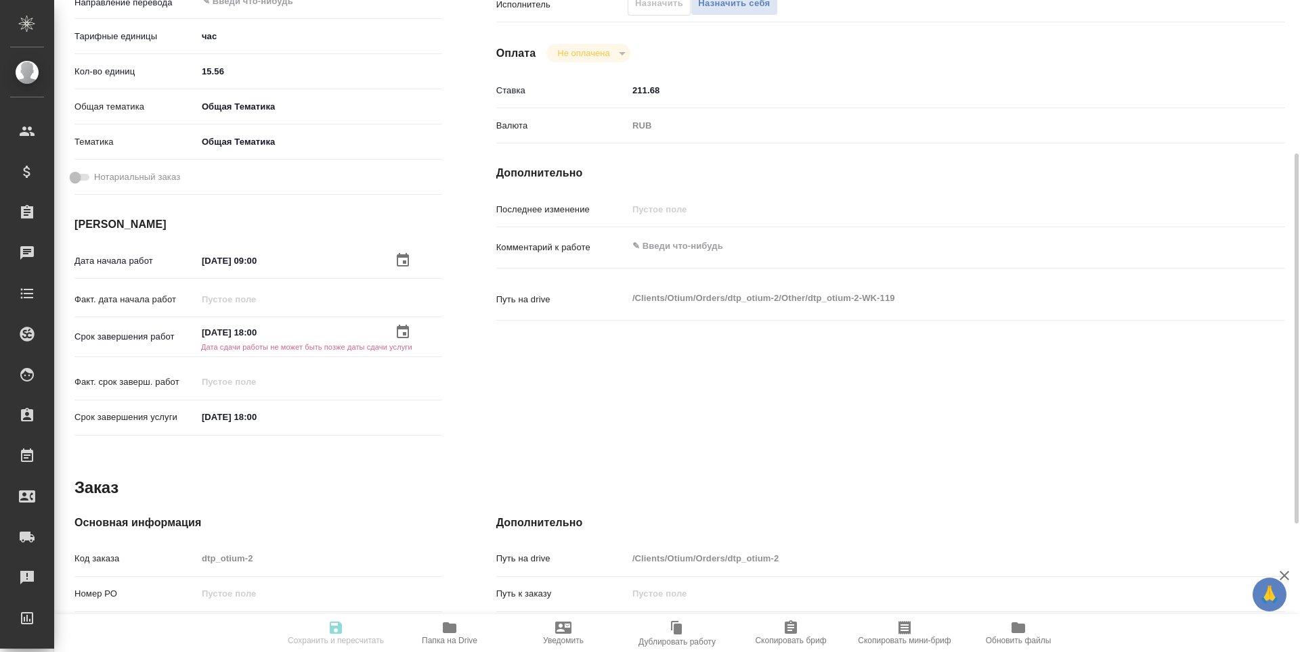
click at [290, 414] on input "[DATE] 18:00" at bounding box center [256, 417] width 118 height 20
click at [402, 414] on icon "button" at bounding box center [403, 417] width 12 height 14
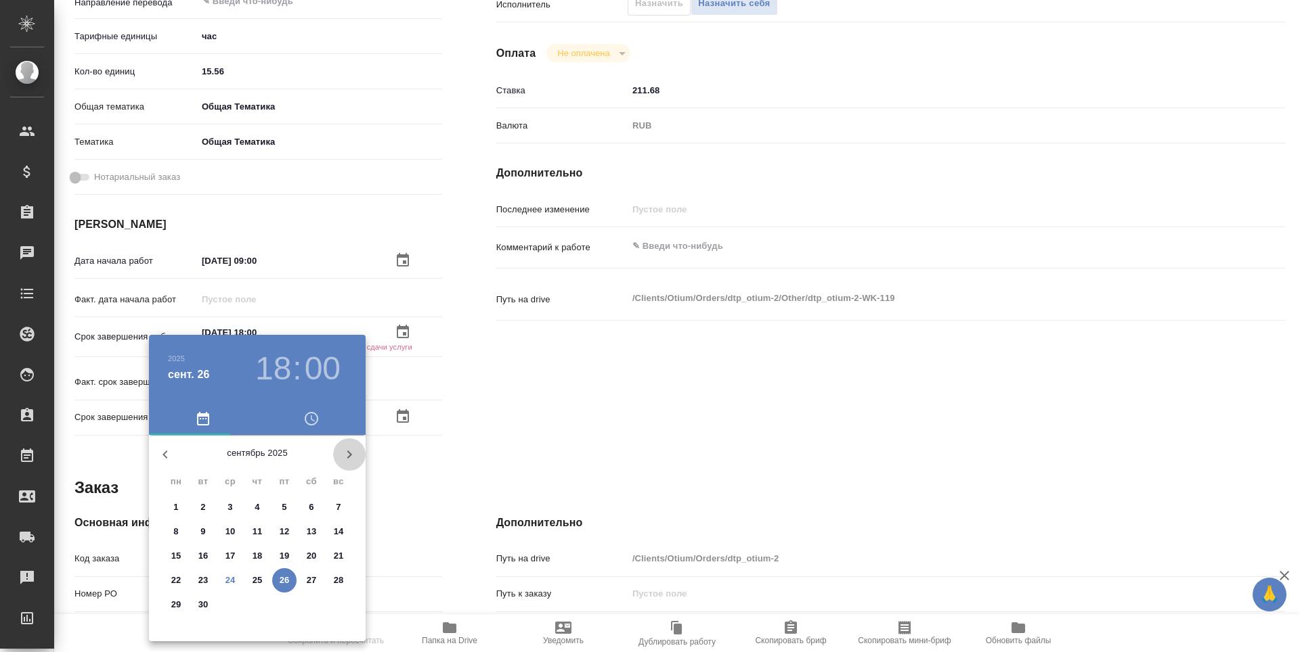
click at [350, 450] on icon "button" at bounding box center [349, 455] width 16 height 16
click at [342, 531] on p "12" at bounding box center [339, 532] width 10 height 14
type textarea "x"
type input "[DATE] 18:00"
type textarea "x"
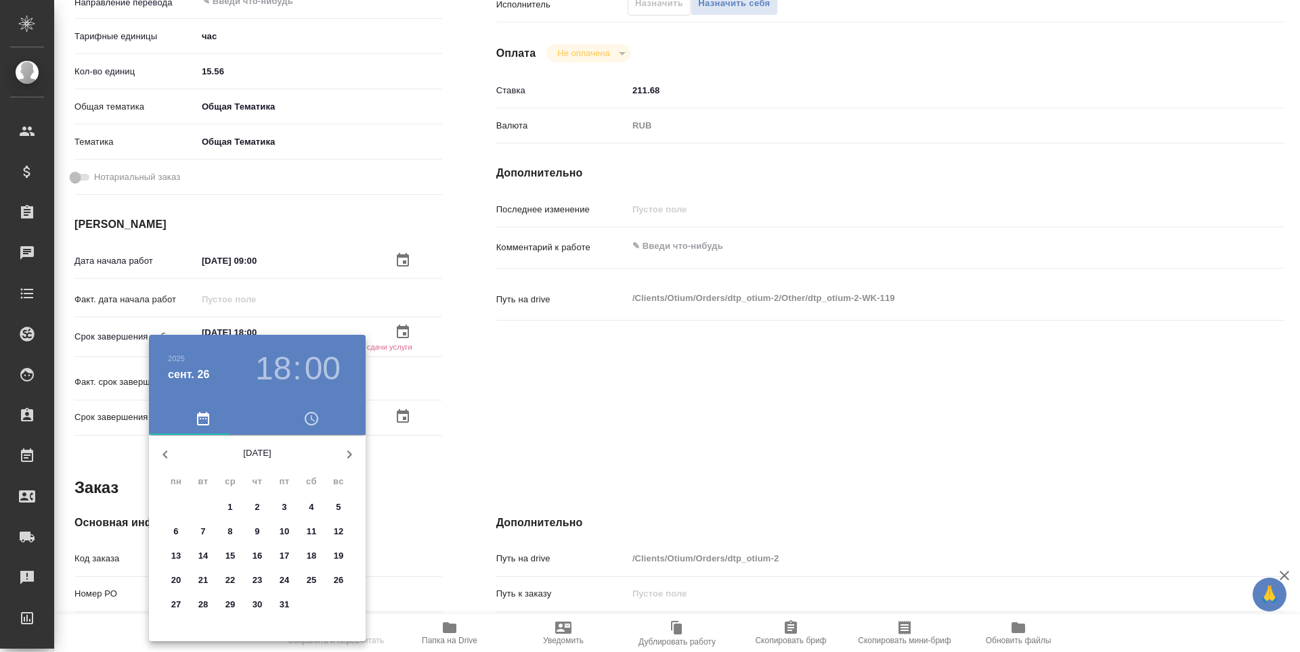
type textarea "x"
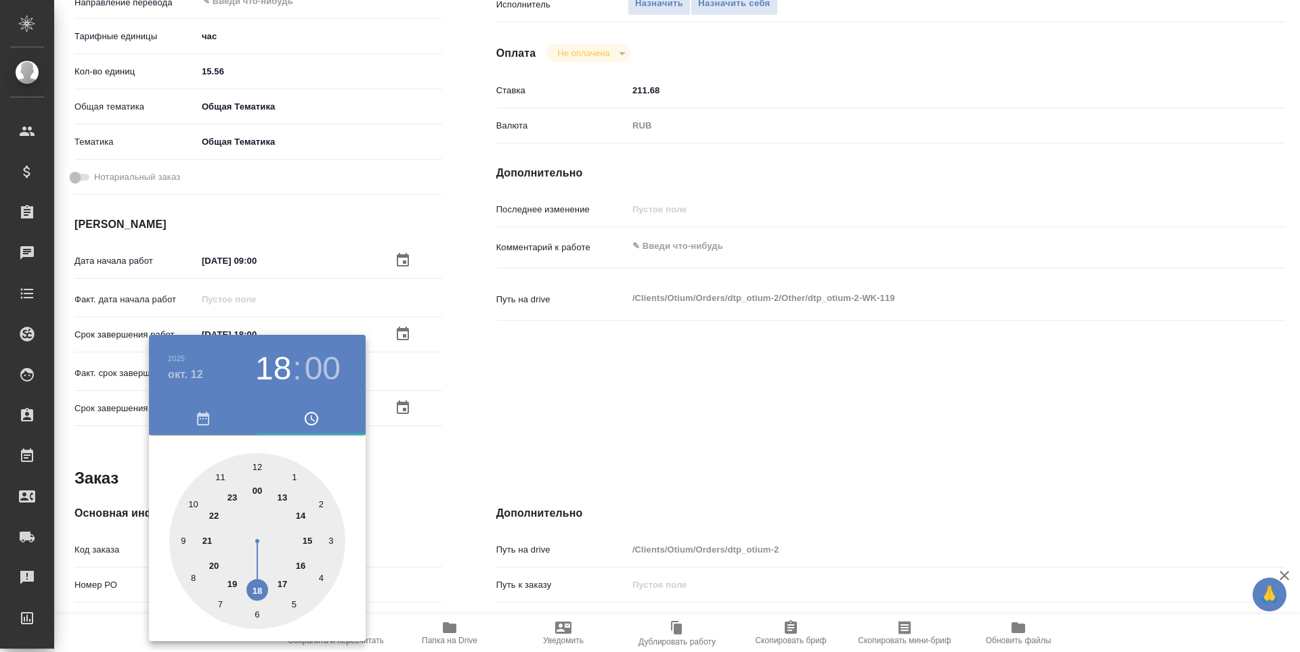
click at [497, 449] on div at bounding box center [650, 326] width 1300 height 652
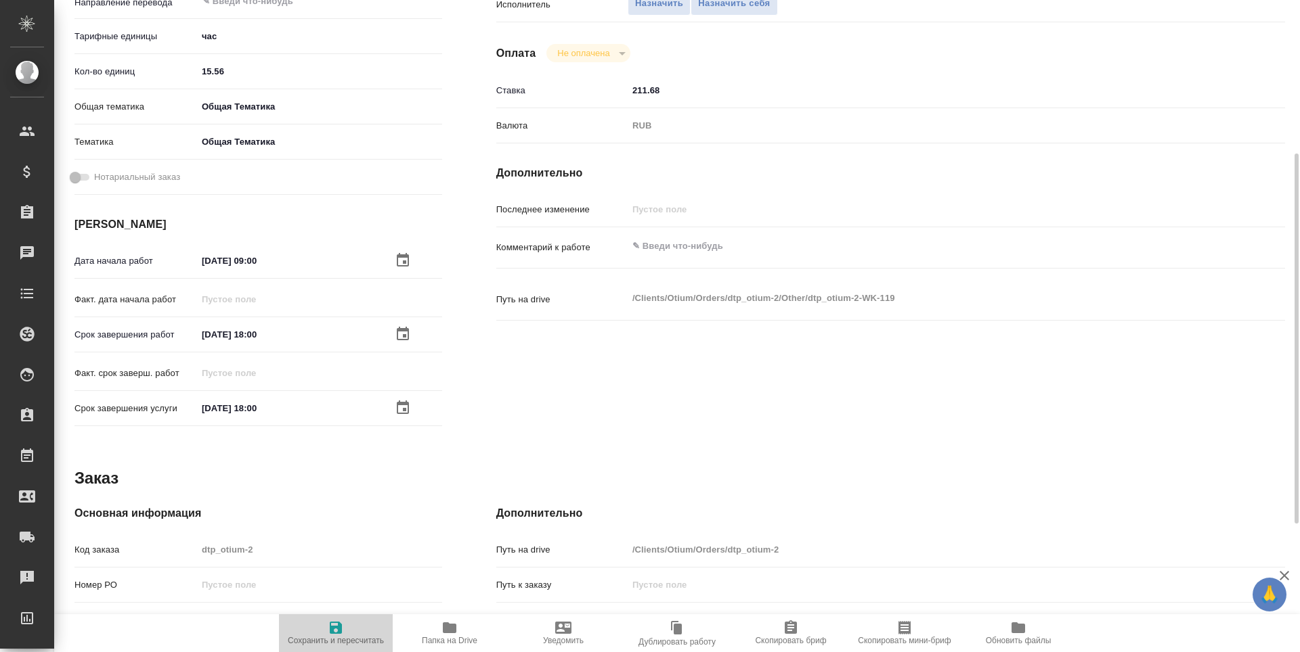
click at [316, 630] on span "Сохранить и пересчитать" at bounding box center [335, 633] width 97 height 26
type textarea "x"
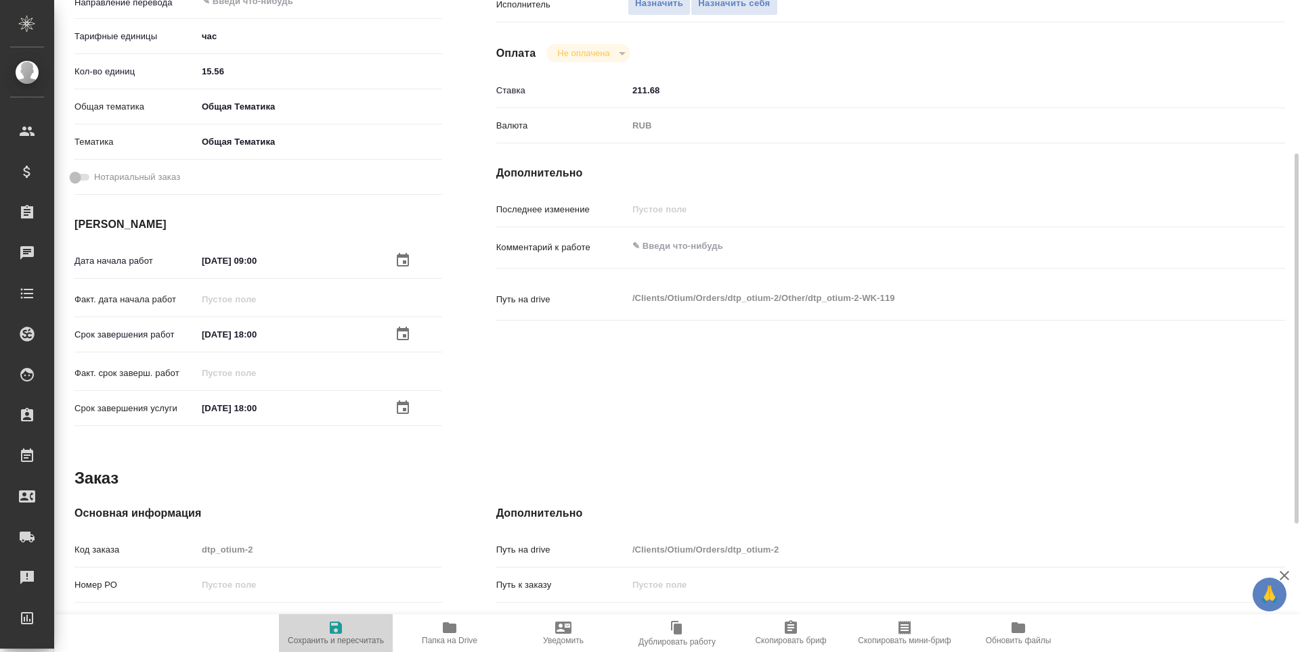
type textarea "x"
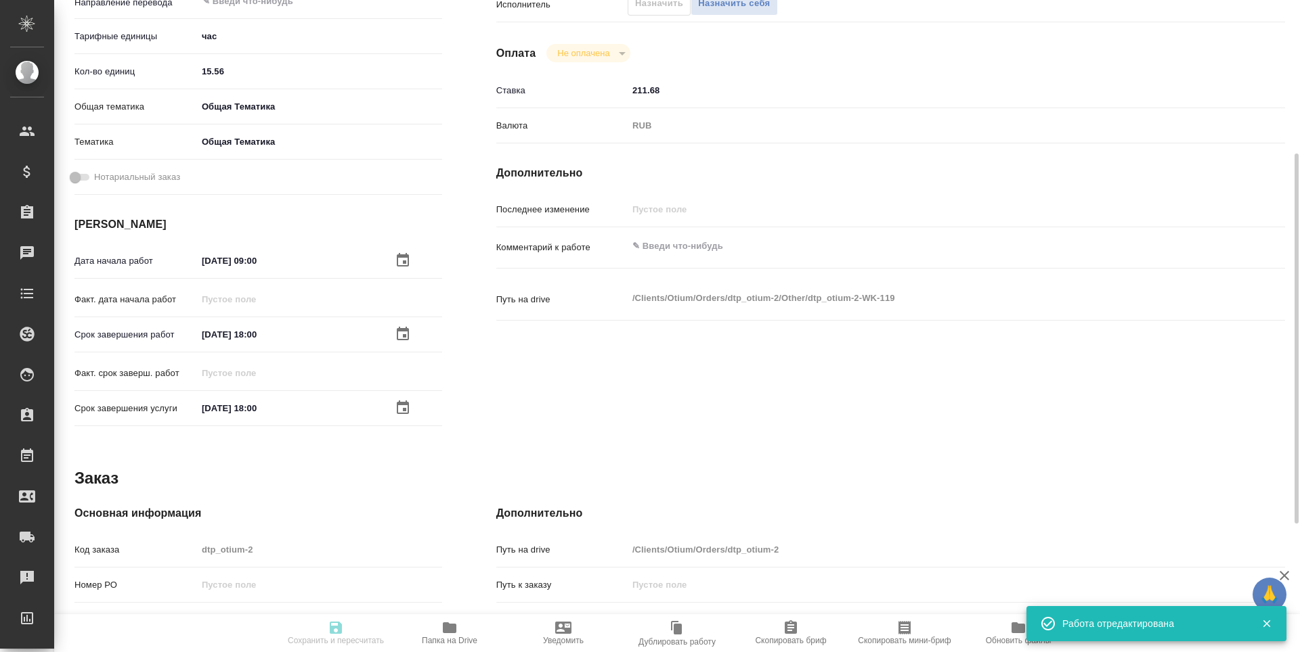
type textarea "x"
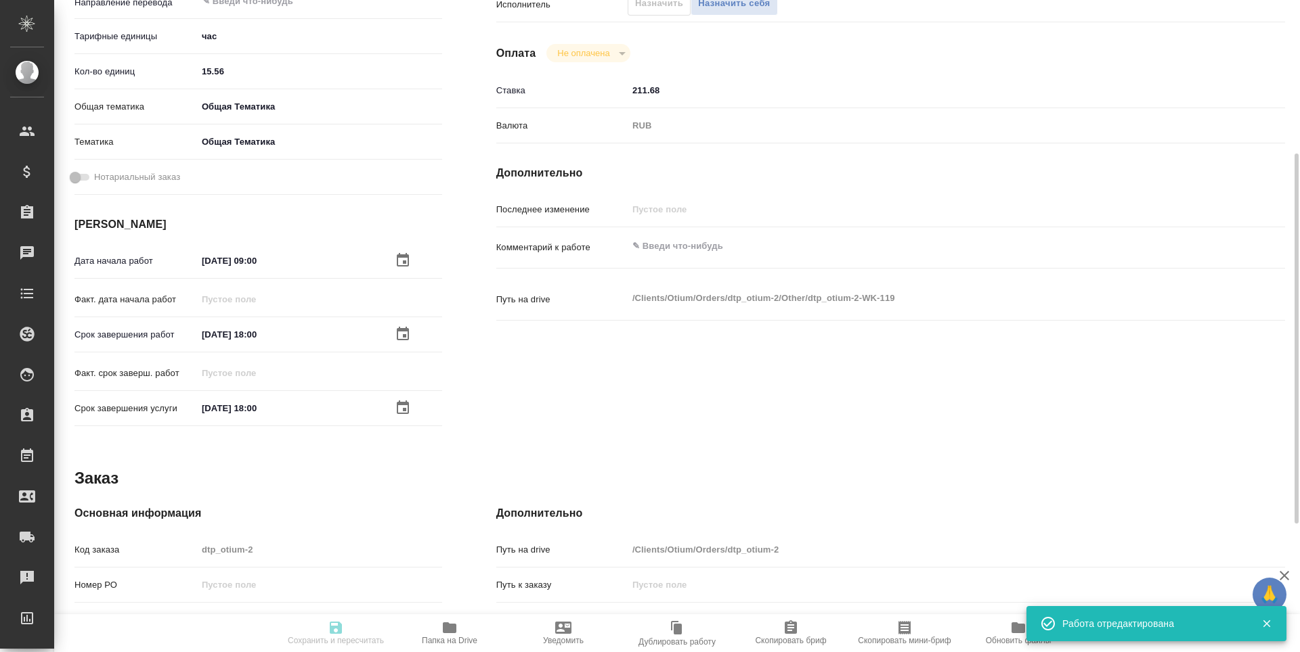
type input "created"
type textarea "Почасовая ставка"
type textarea "x"
type input "5a8b1489cc6b4906c91bfd93"
type input "15.56"
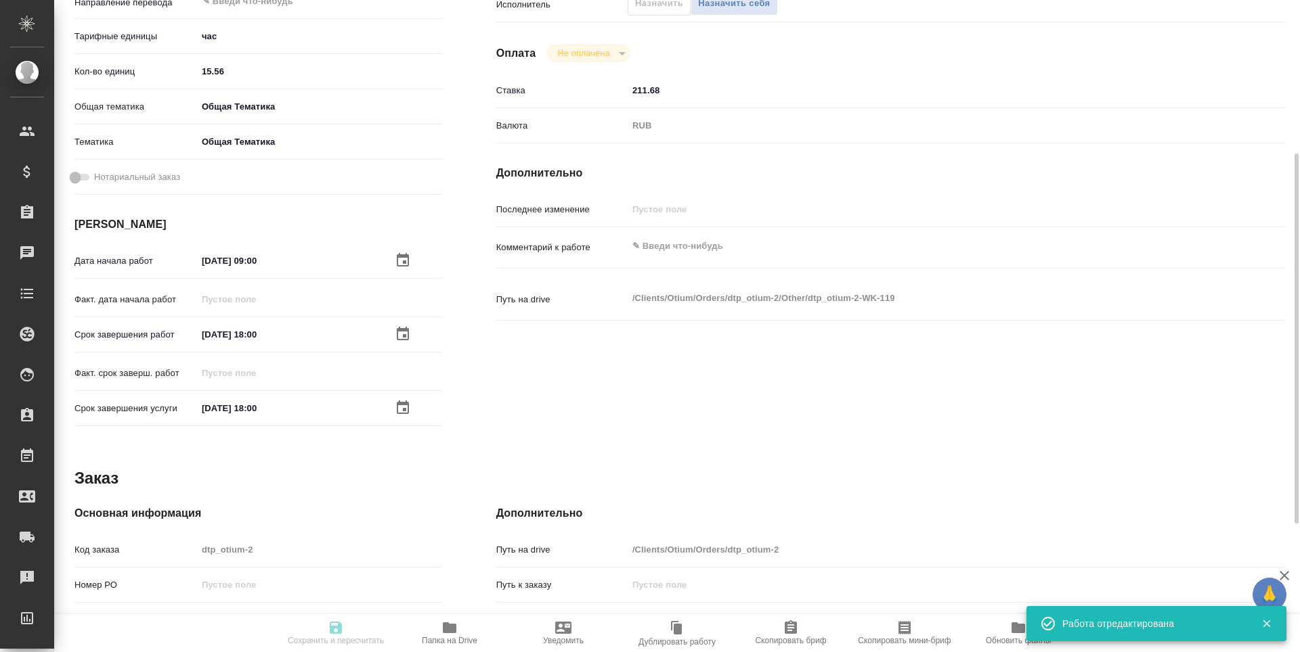
type input "obtem"
type input "6012b1ca196b0e5c9229a120"
type input "[DATE] 09:00"
type input "[DATE] 18:00"
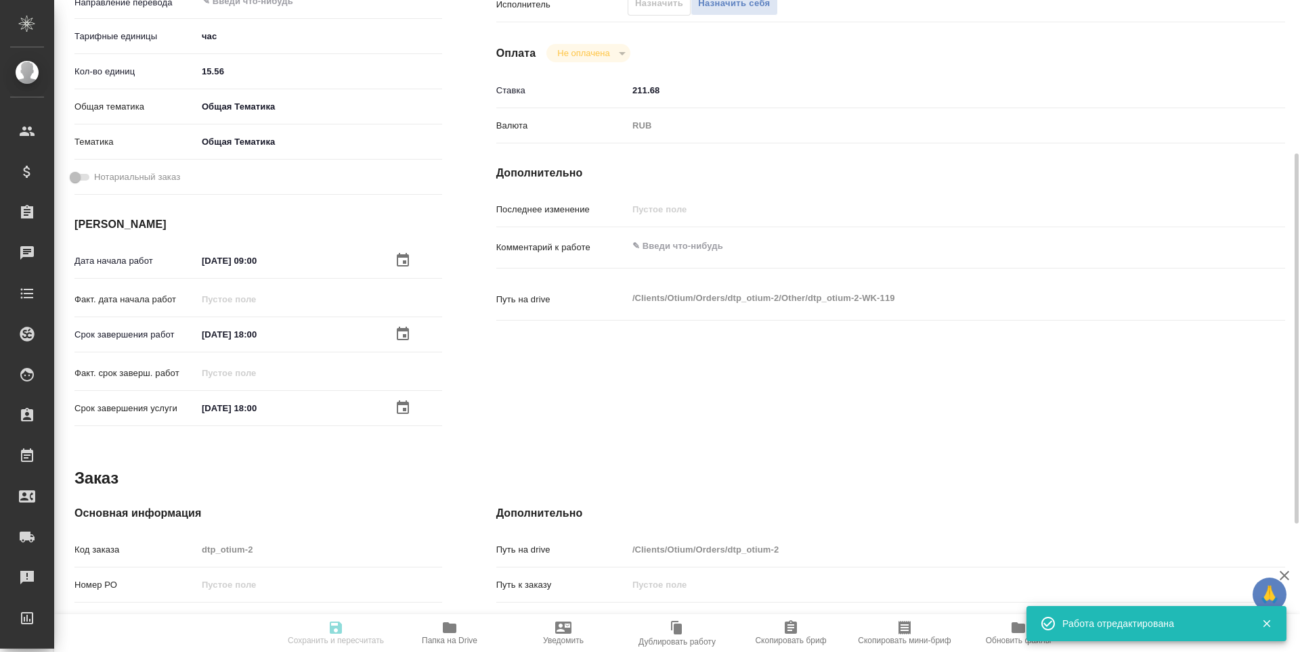
type input "notPayed"
type input "211.68"
type input "RUB"
type input "[PERSON_NAME]"
type textarea "x"
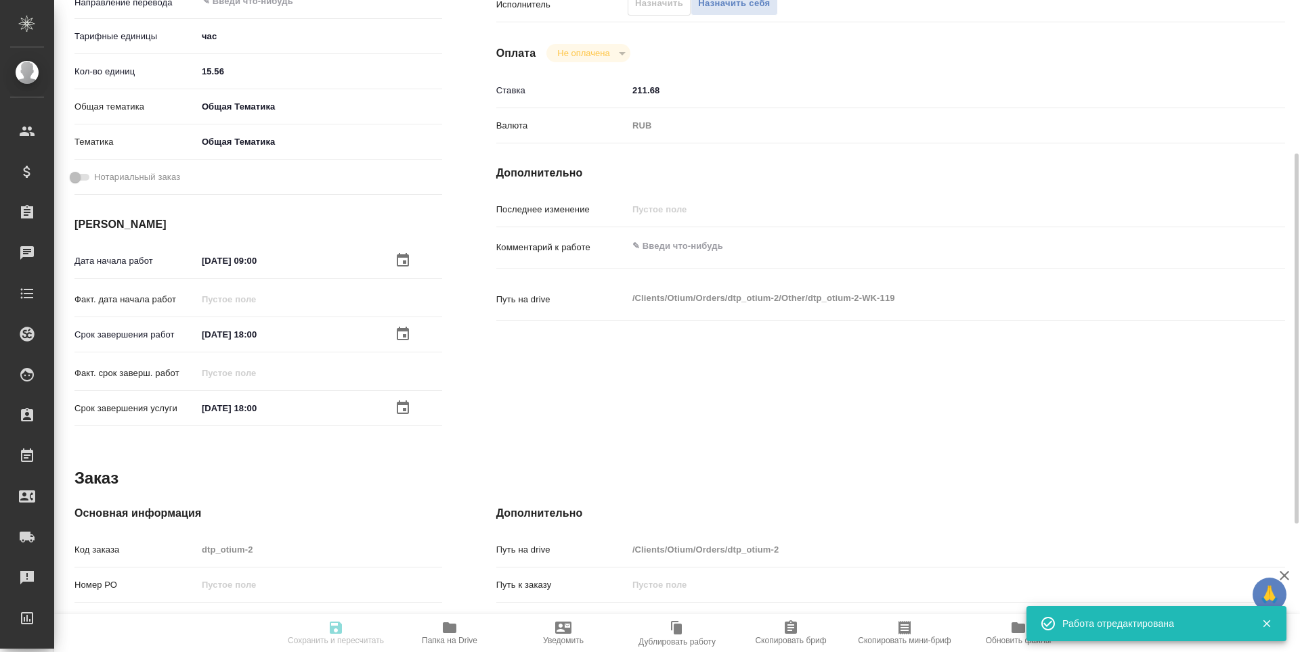
type textarea "/Clients/Оtium/Orders/dtp_otium-2/Other/dtp_otium-2-WK-119"
type textarea "x"
type input "dtp_otium-2"
type input "Почасовая ставка"
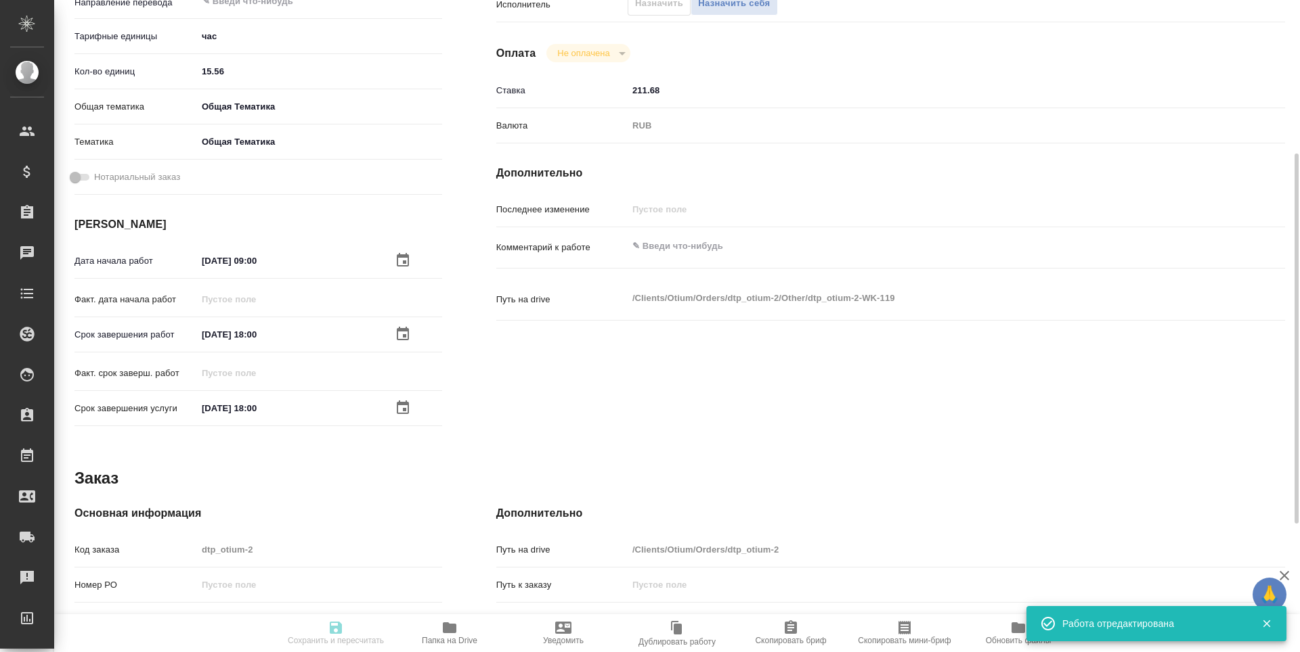
type input "[PERSON_NAME]"
type input "/Clients/Оtium/Orders/dtp_otium-2"
type textarea "x"
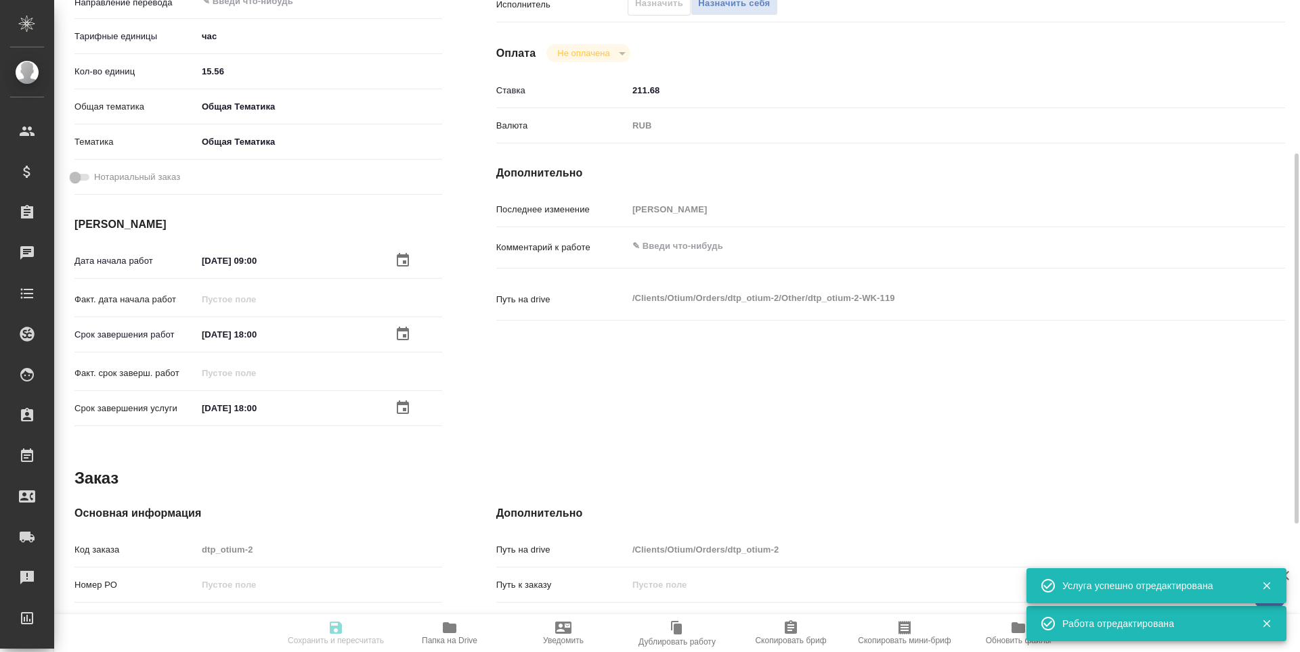
type textarea "x"
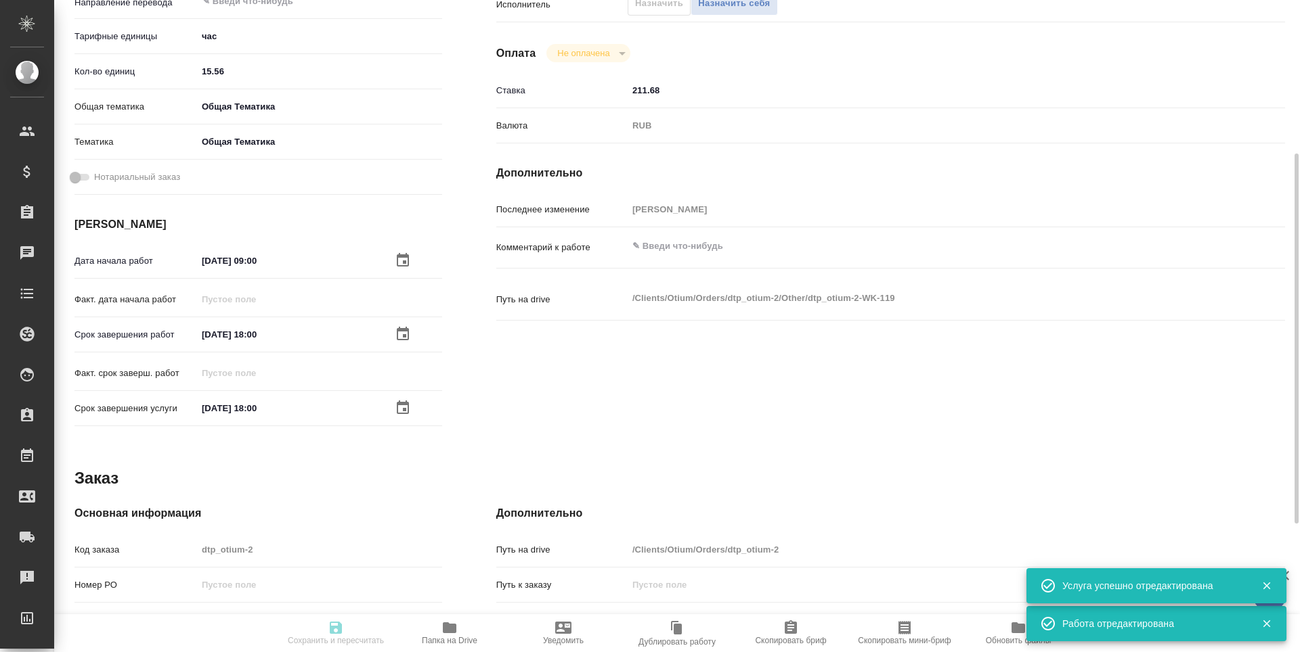
type textarea "x"
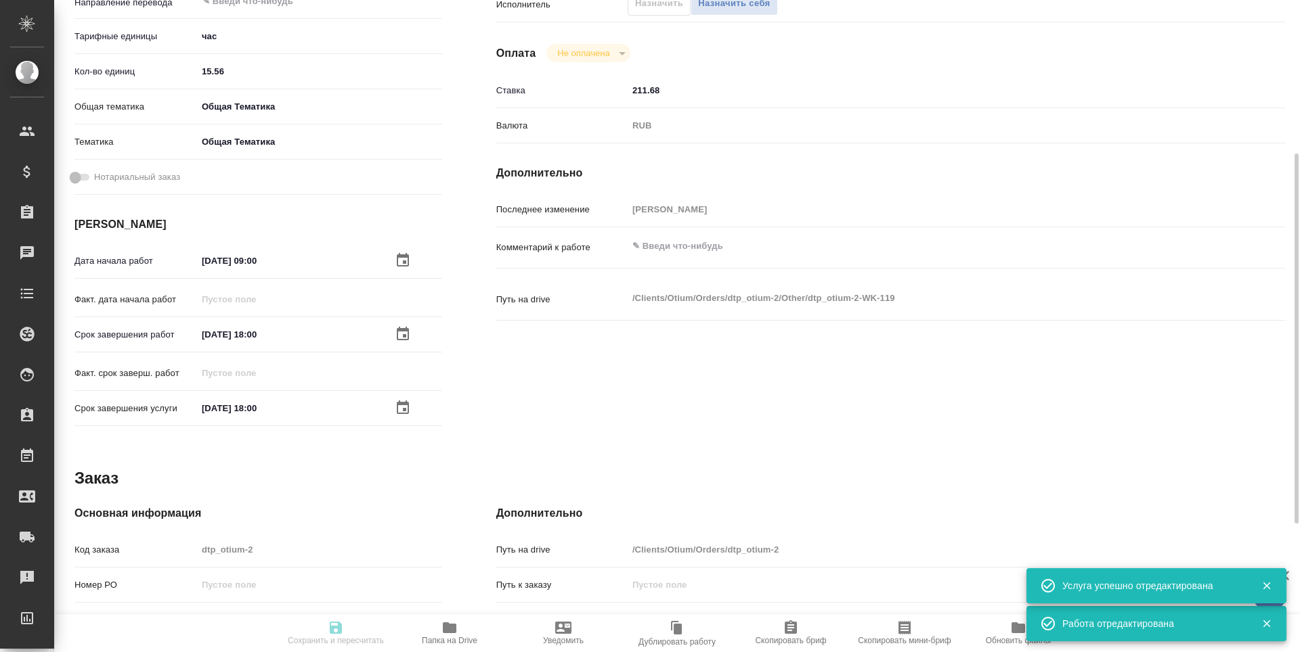
type textarea "x"
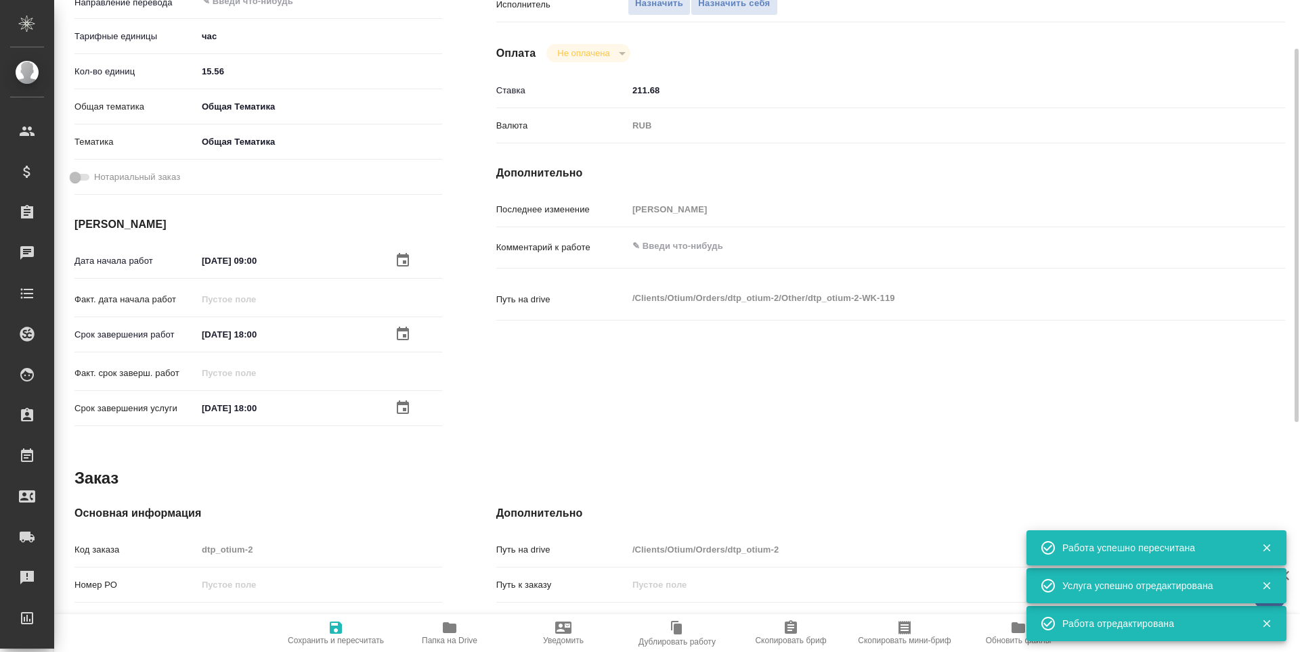
type input "created"
type textarea "Почасовая ставка"
type textarea "x"
type input "5a8b1489cc6b4906c91bfd93"
type input "15.56"
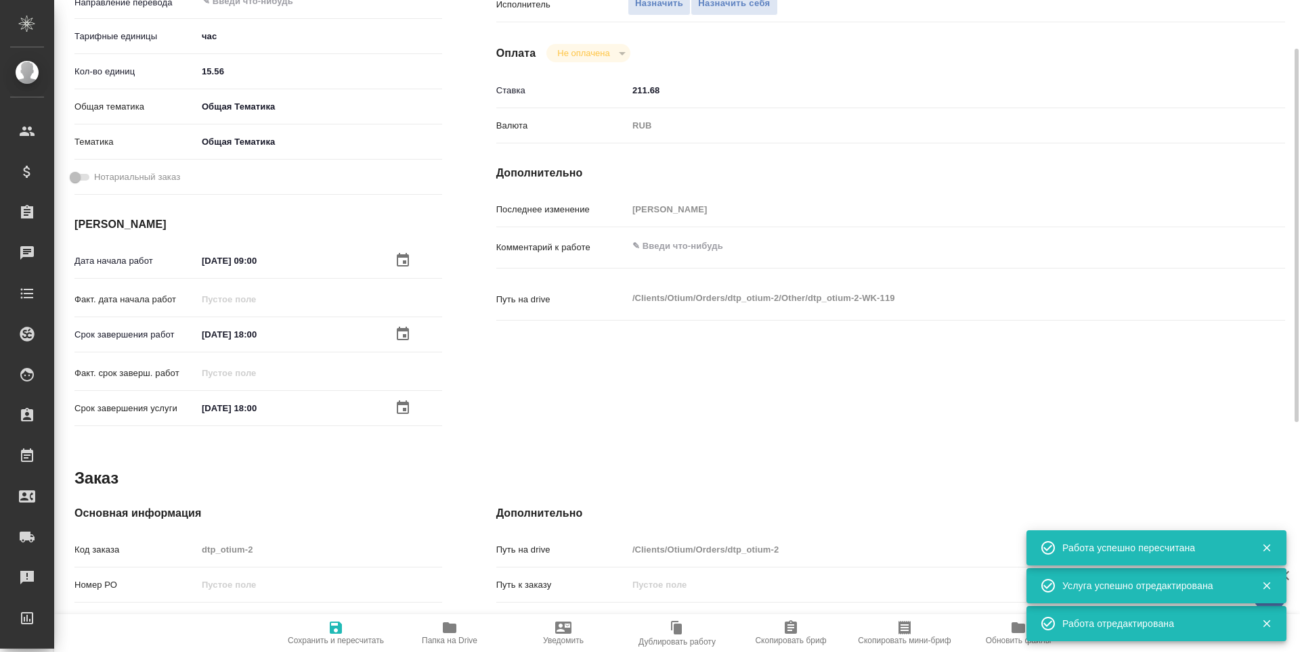
type input "obtem"
type input "6012b1ca196b0e5c9229a120"
type input "[DATE] 09:00"
type input "[DATE] 18:00"
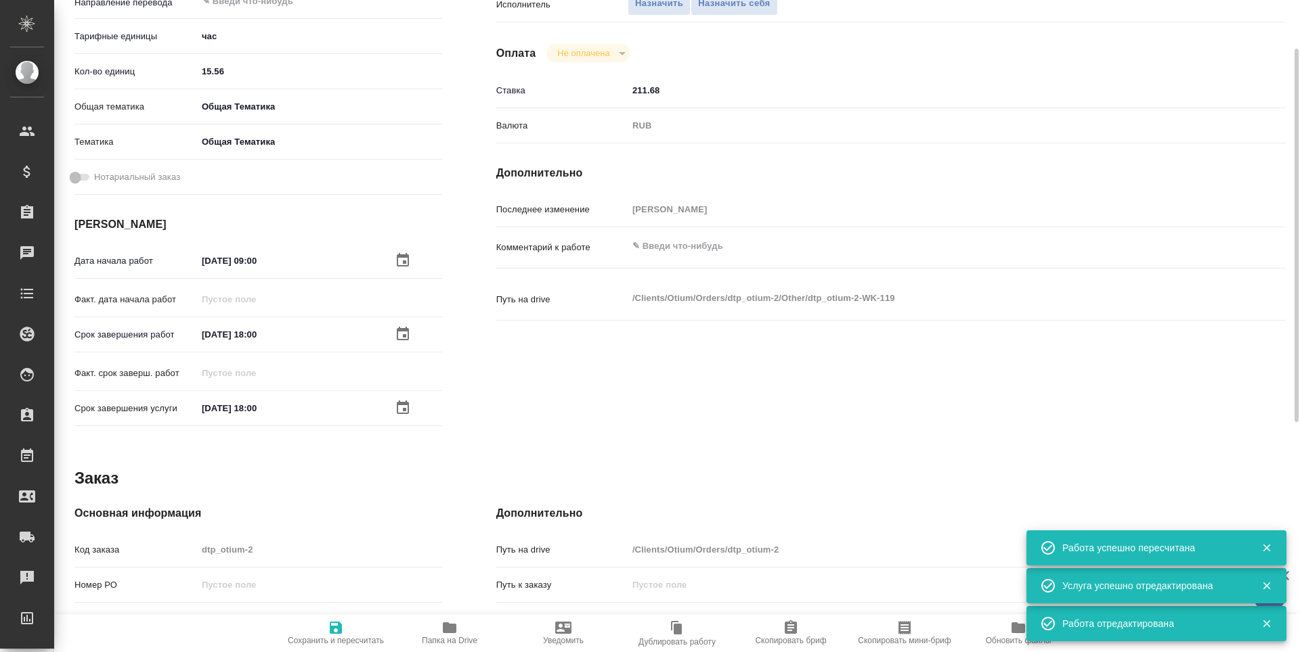
type input "notPayed"
type input "211.68"
type input "RUB"
type input "[PERSON_NAME]"
type textarea "x"
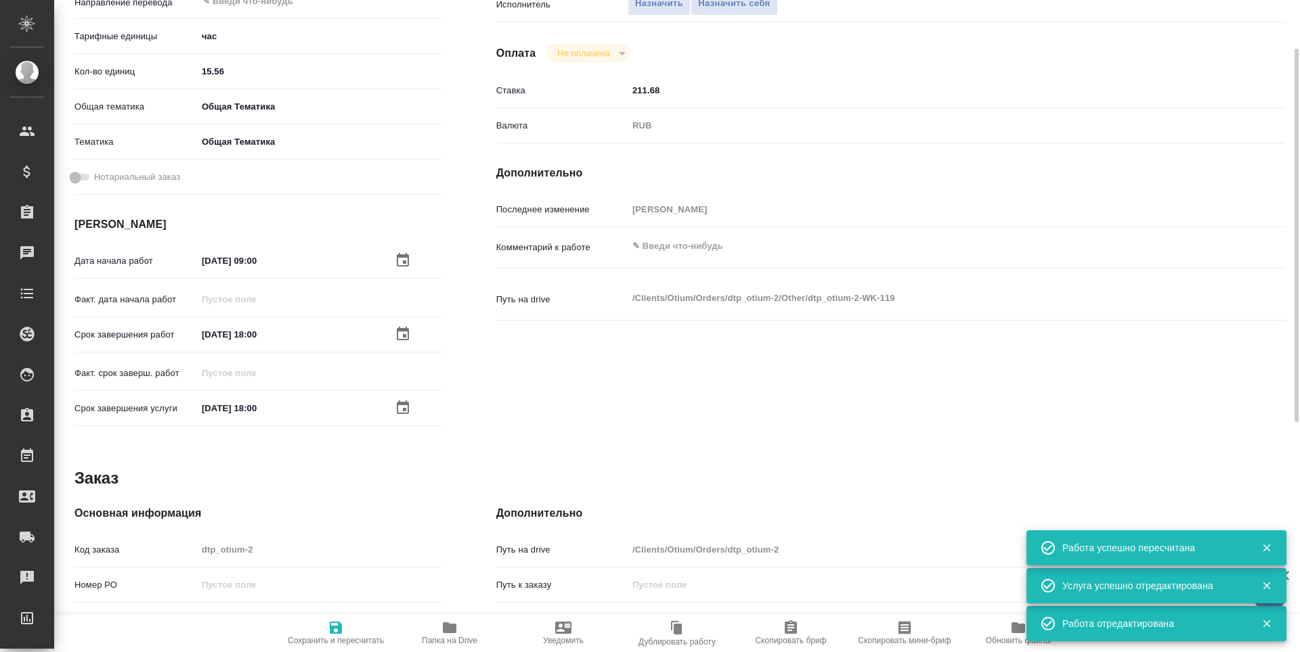
type textarea "/Clients/Оtium/Orders/dtp_otium-2/Other/dtp_otium-2-WK-119"
type textarea "x"
type input "dtp_otium-2"
type input "Почасовая ставка"
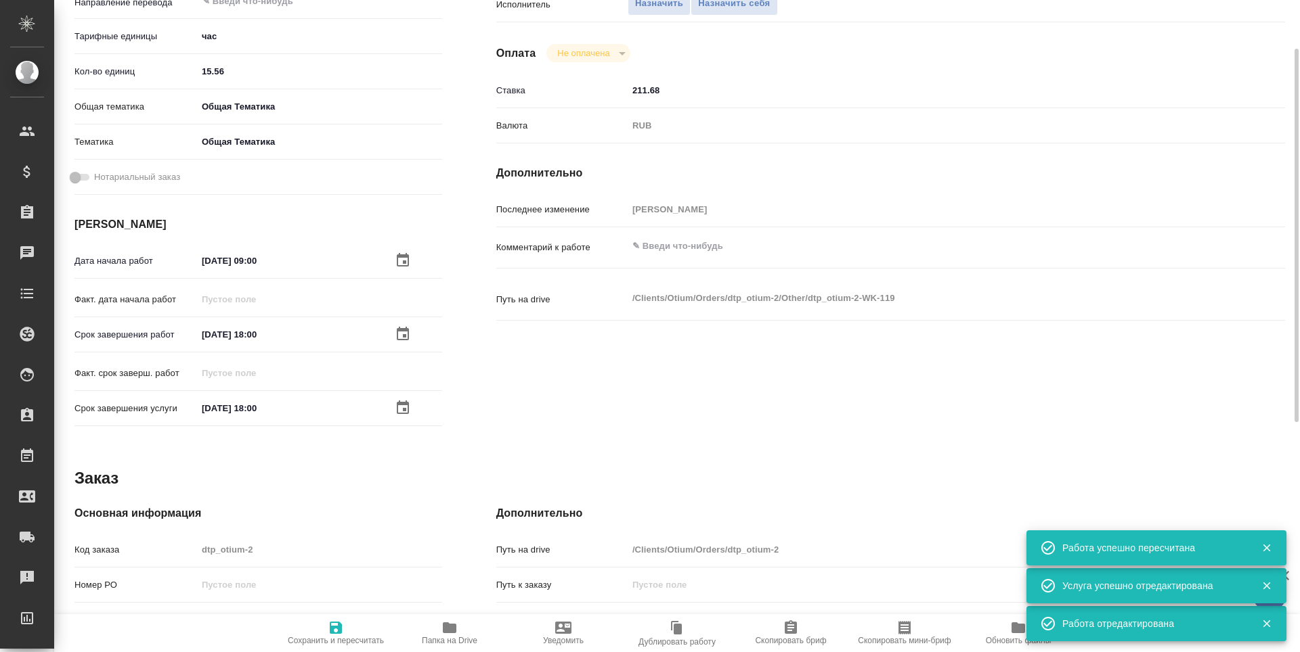
type input "[PERSON_NAME]"
type input "/Clients/Оtium/Orders/dtp_otium-2"
type textarea "x"
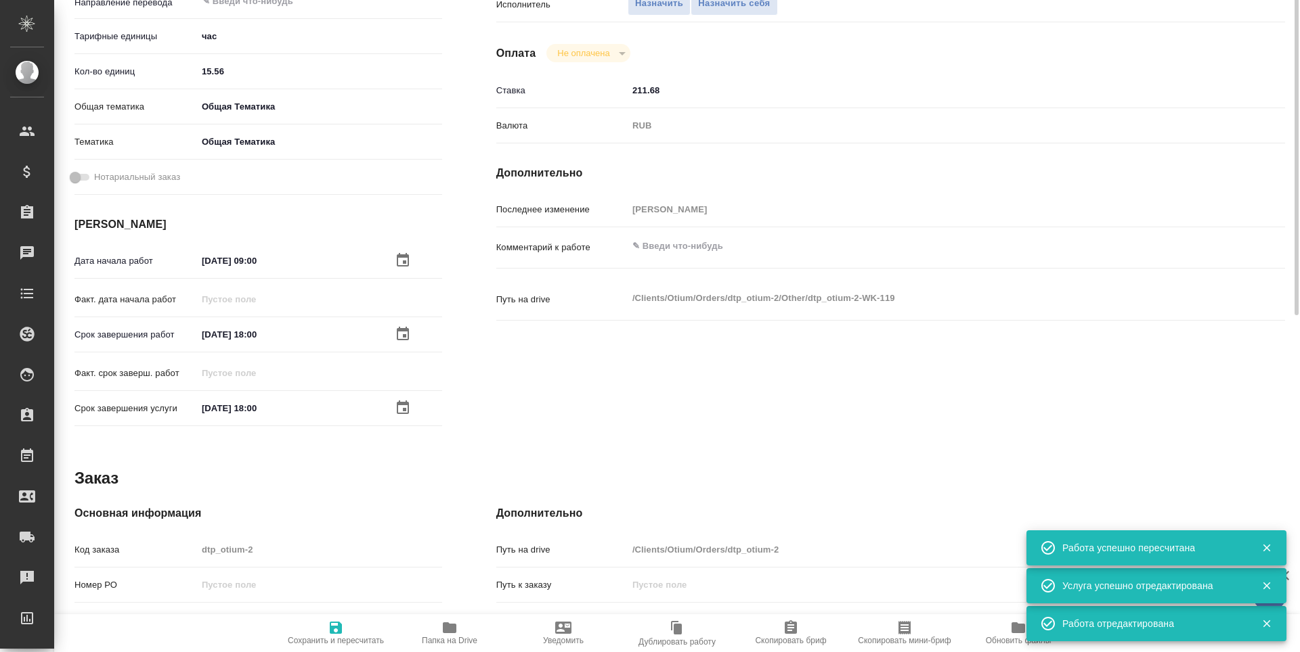
type textarea "x"
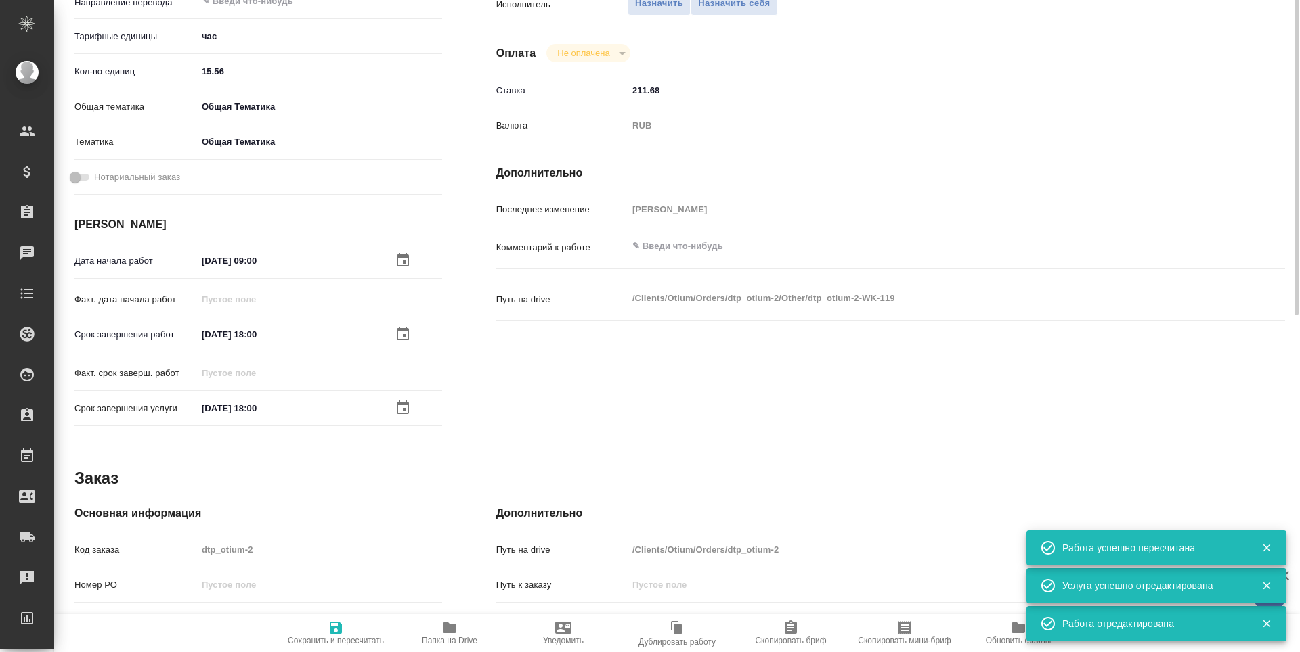
type textarea "x"
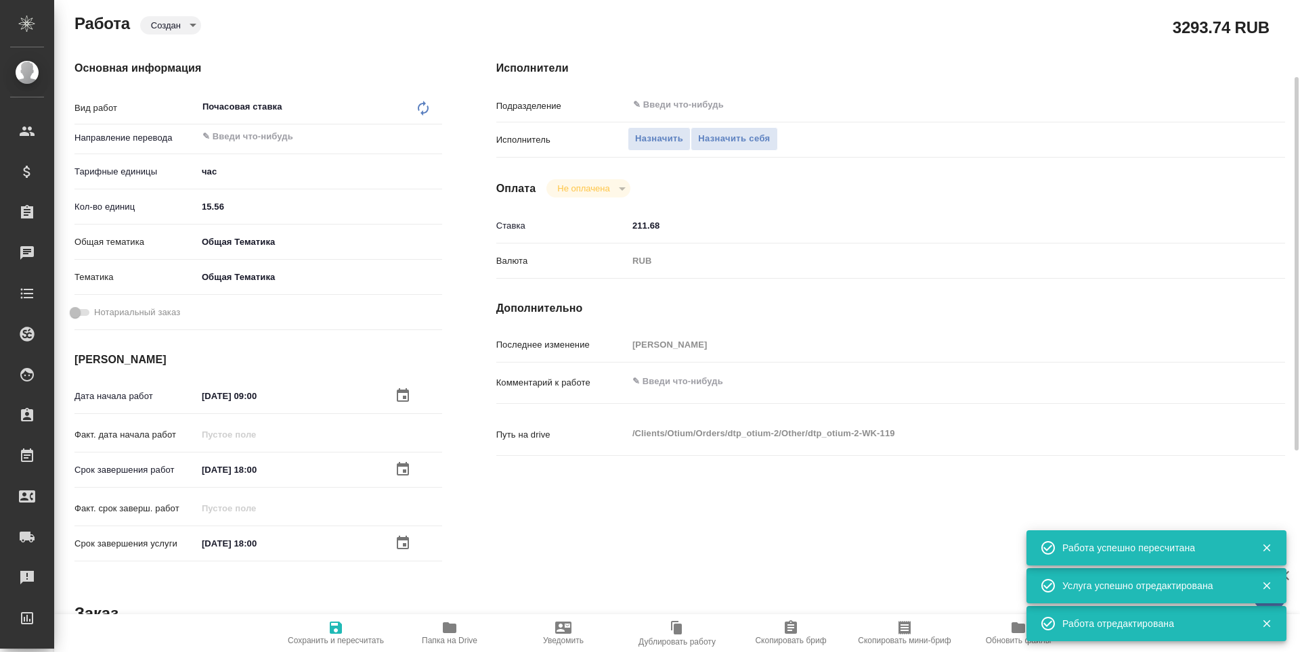
type textarea "x"
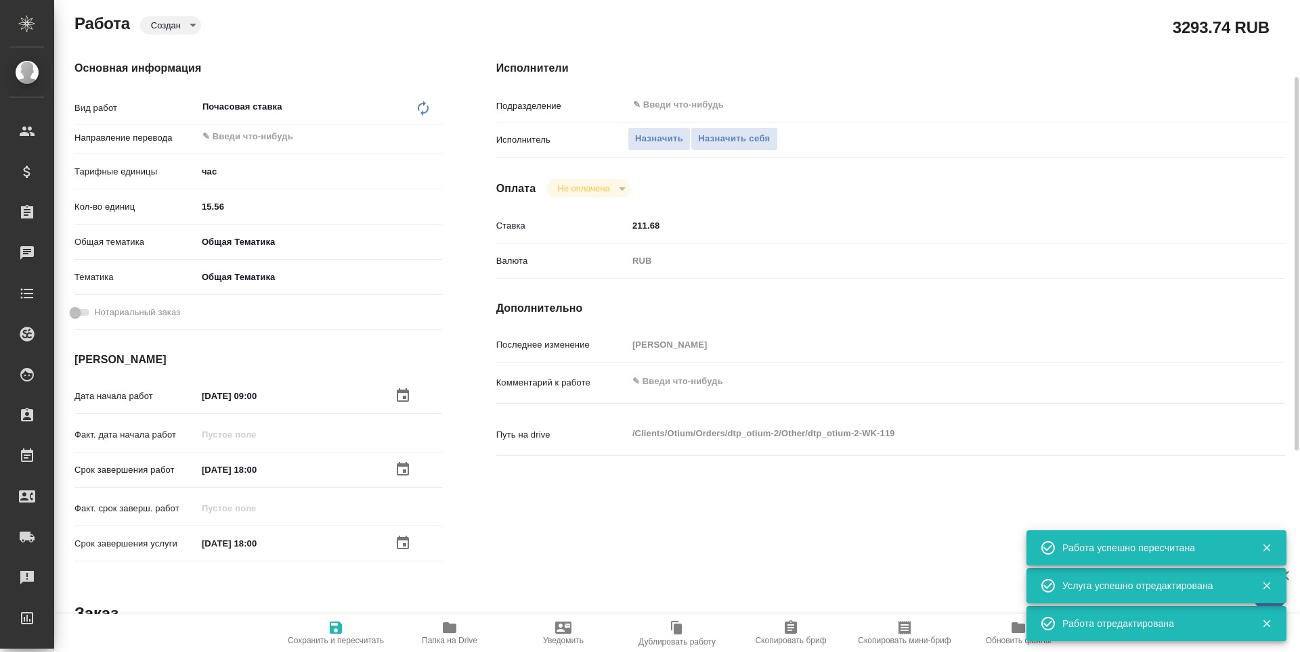
type textarea "x"
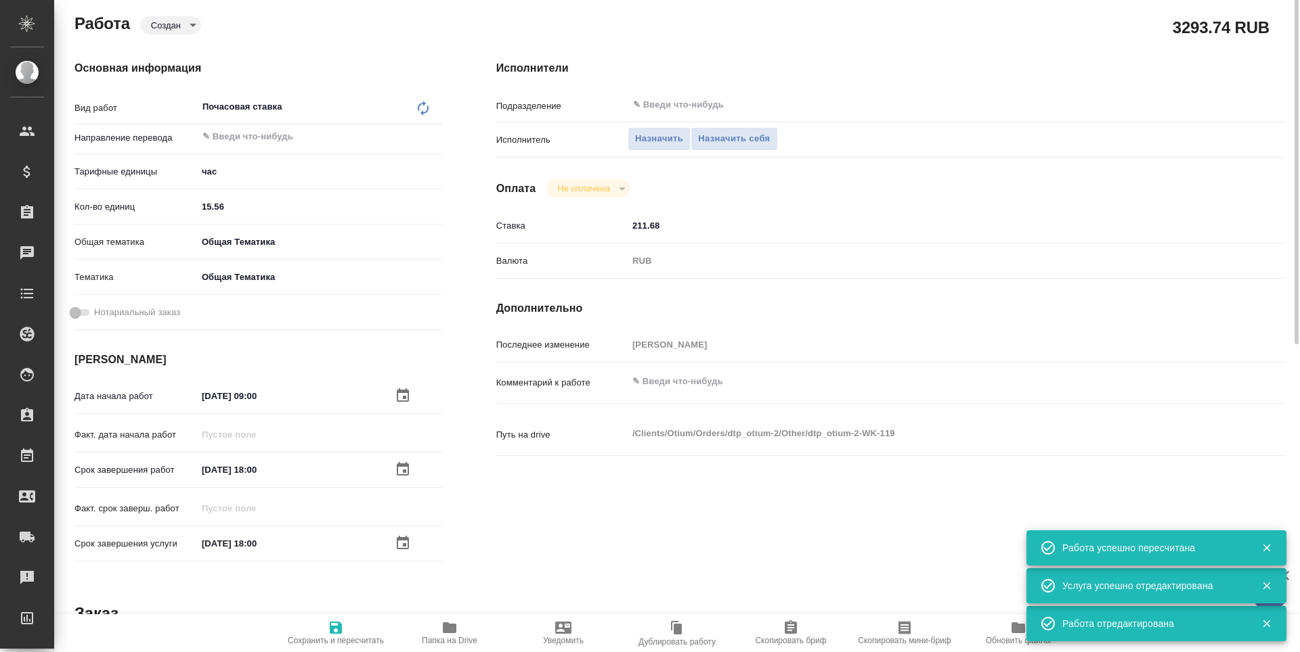
scroll to position [68, 0]
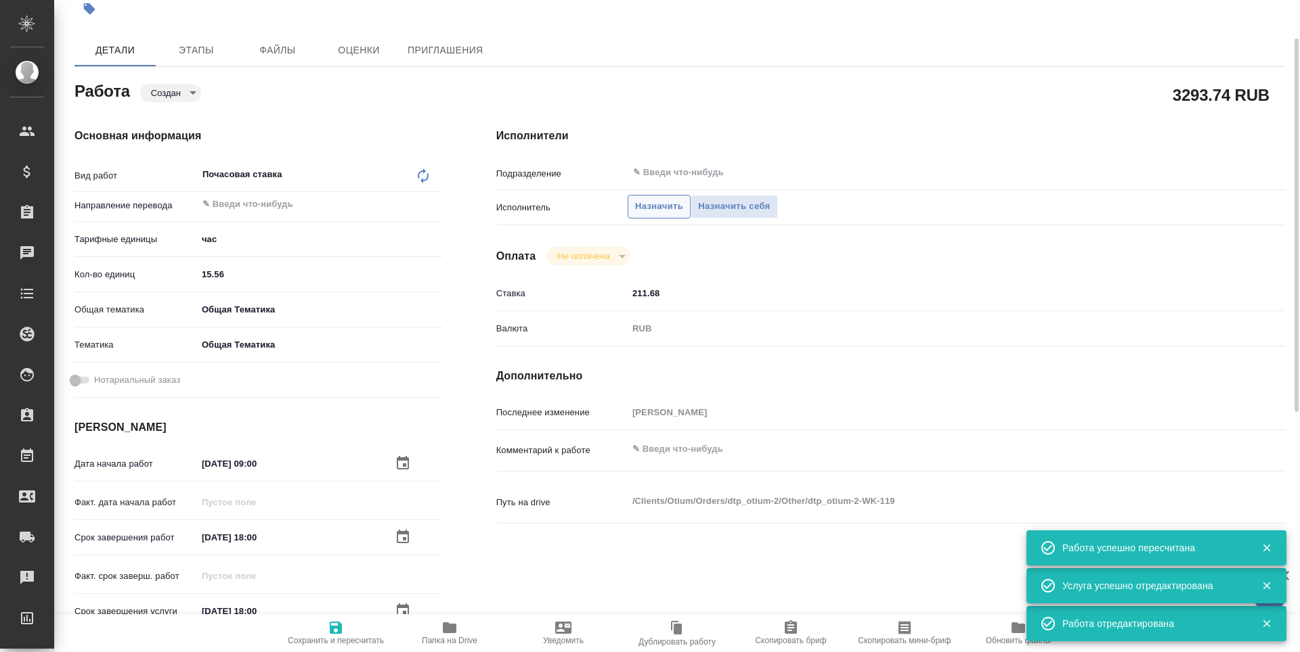
type textarea "x"
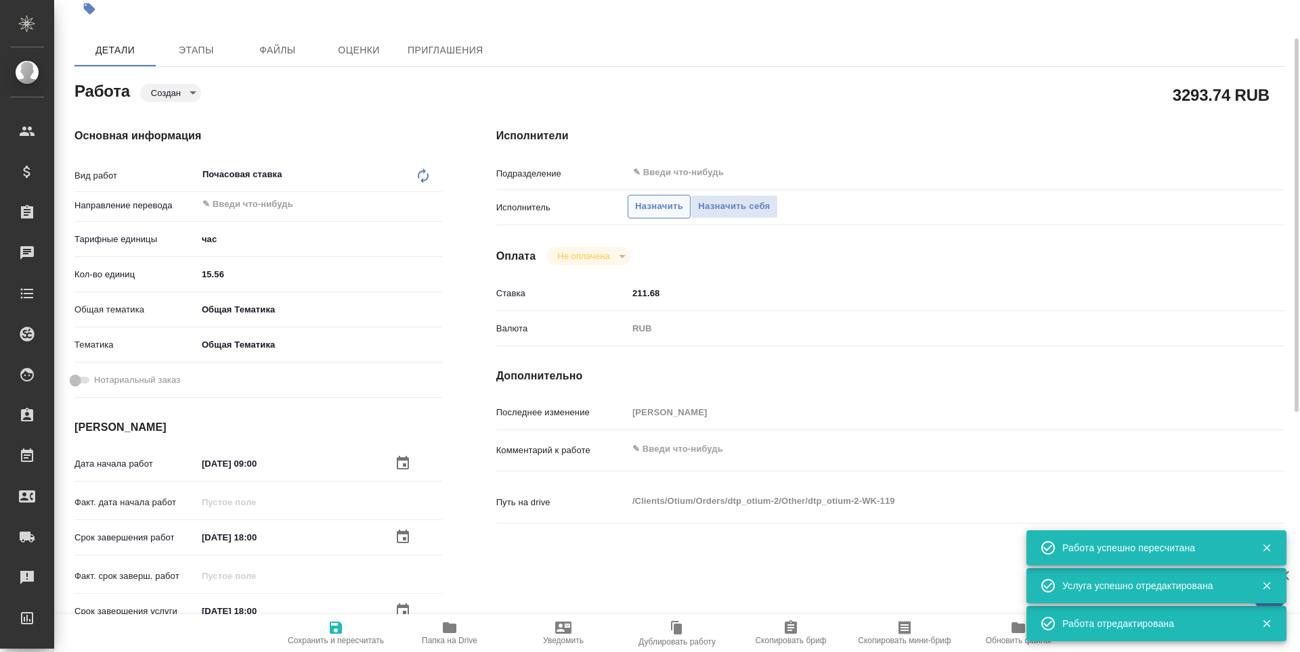
click at [652, 203] on span "Назначить" at bounding box center [659, 207] width 48 height 16
type textarea "x"
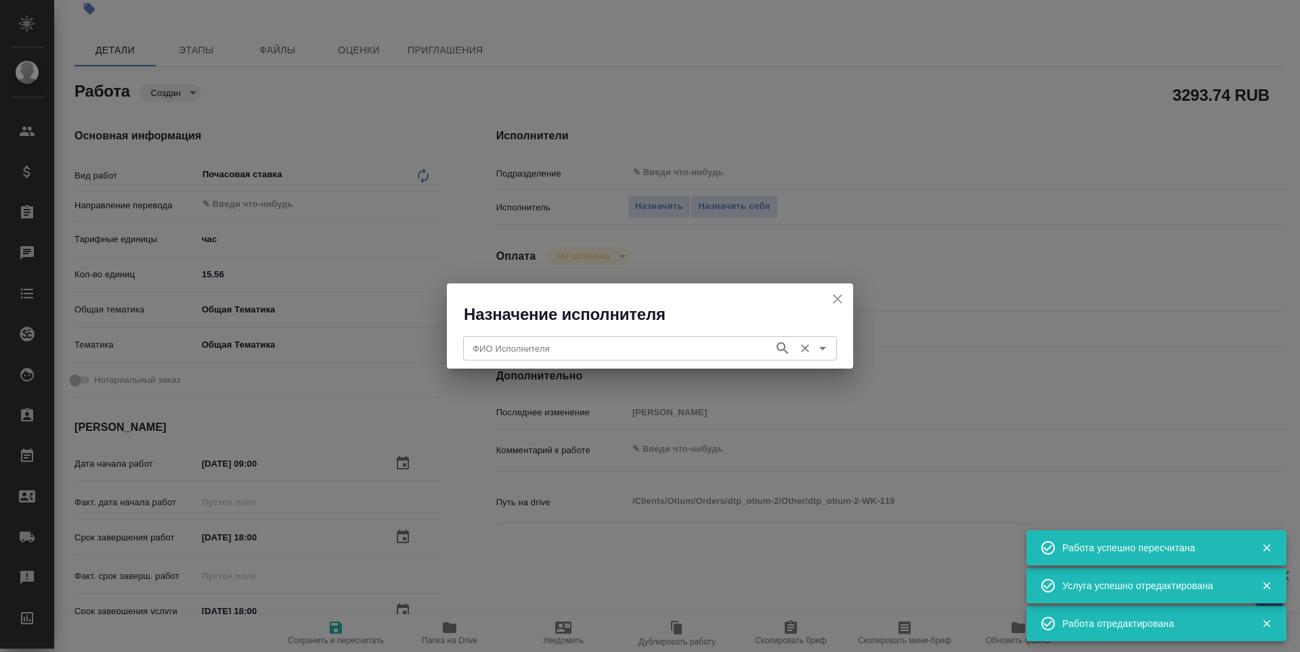
click at [555, 347] on input "ФИО Исполнителя" at bounding box center [617, 348] width 300 height 16
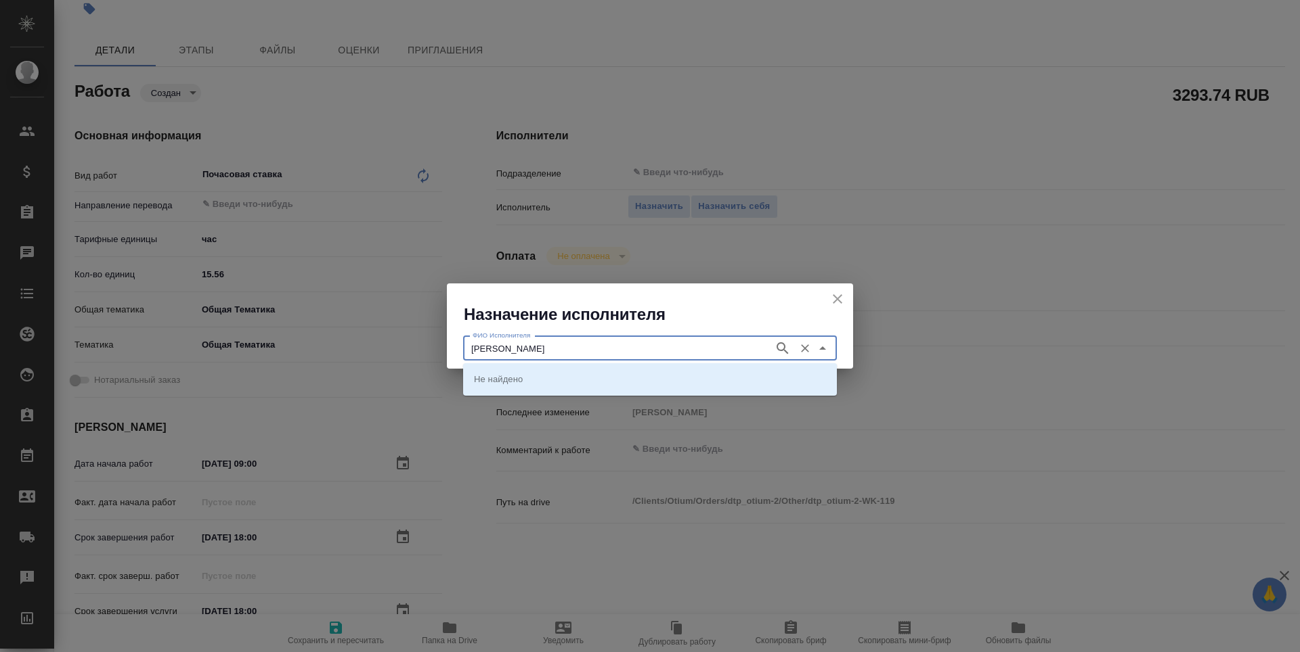
click at [779, 347] on icon "button" at bounding box center [782, 348] width 16 height 16
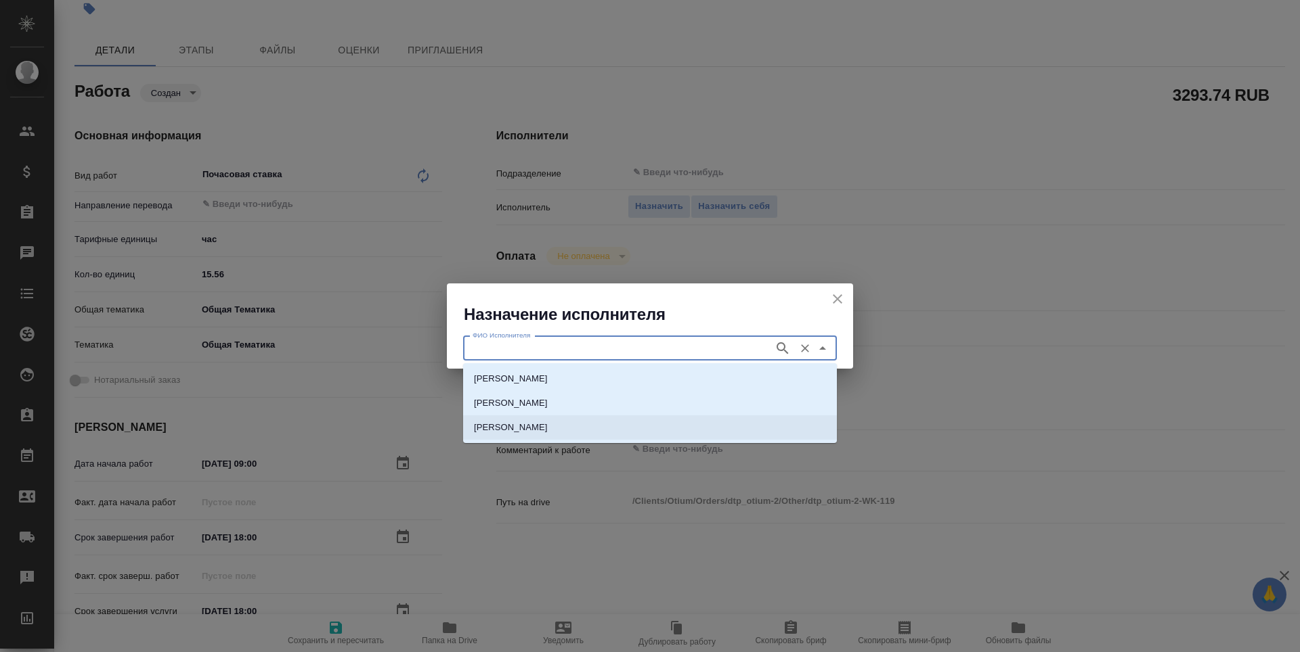
click at [755, 424] on li "[PERSON_NAME]" at bounding box center [650, 428] width 374 height 24
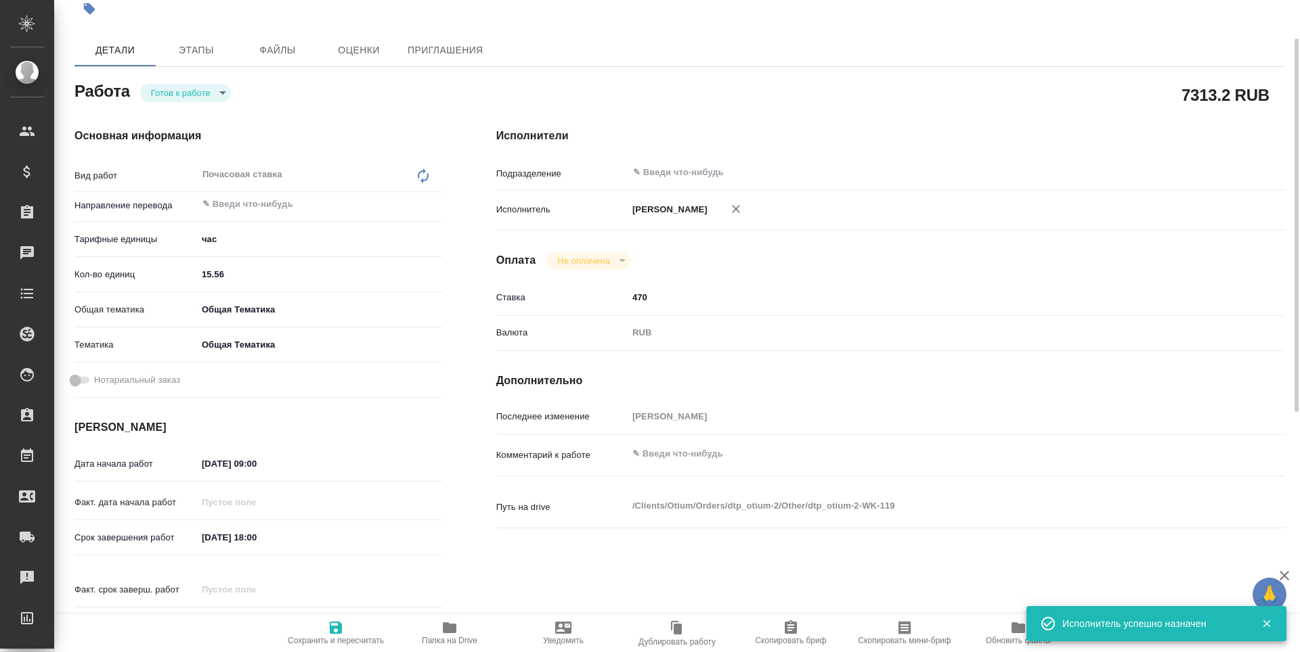
click at [336, 641] on span "Сохранить и пересчитать" at bounding box center [336, 640] width 96 height 9
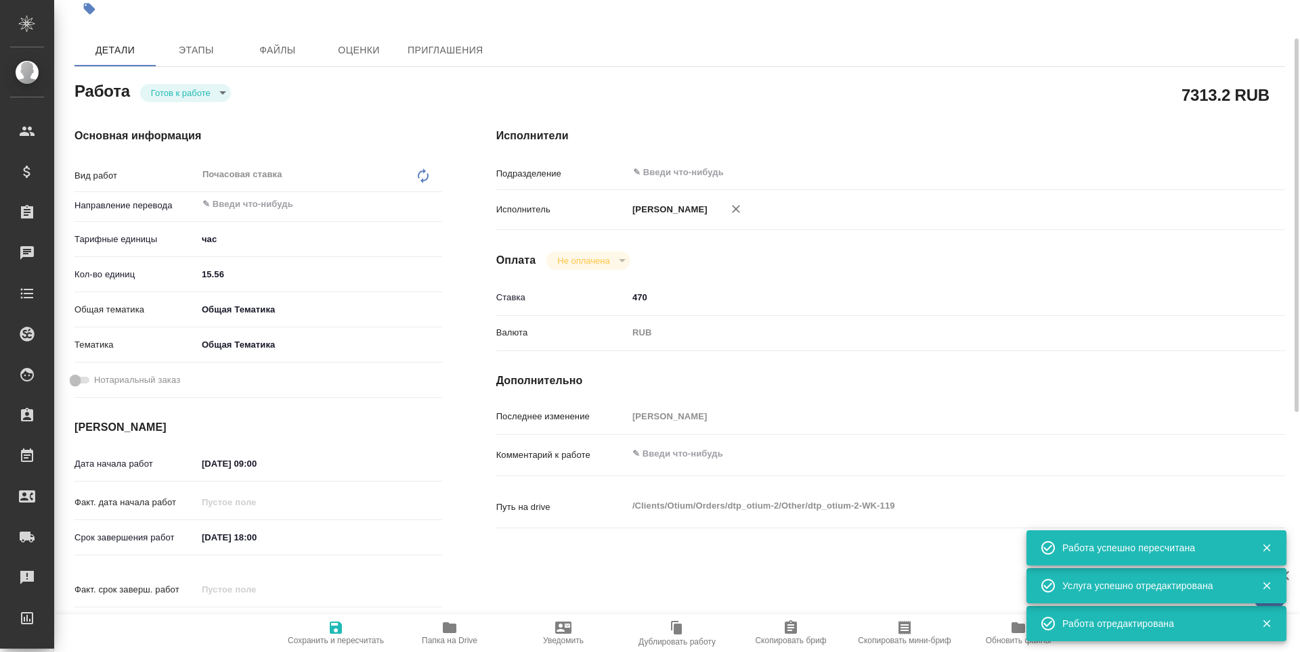
click at [177, 99] on body "🙏 .cls-1 fill:#fff; AWATERA [PERSON_NAME] n.tretyakova Клиенты Спецификации Зак…" at bounding box center [650, 326] width 1300 height 652
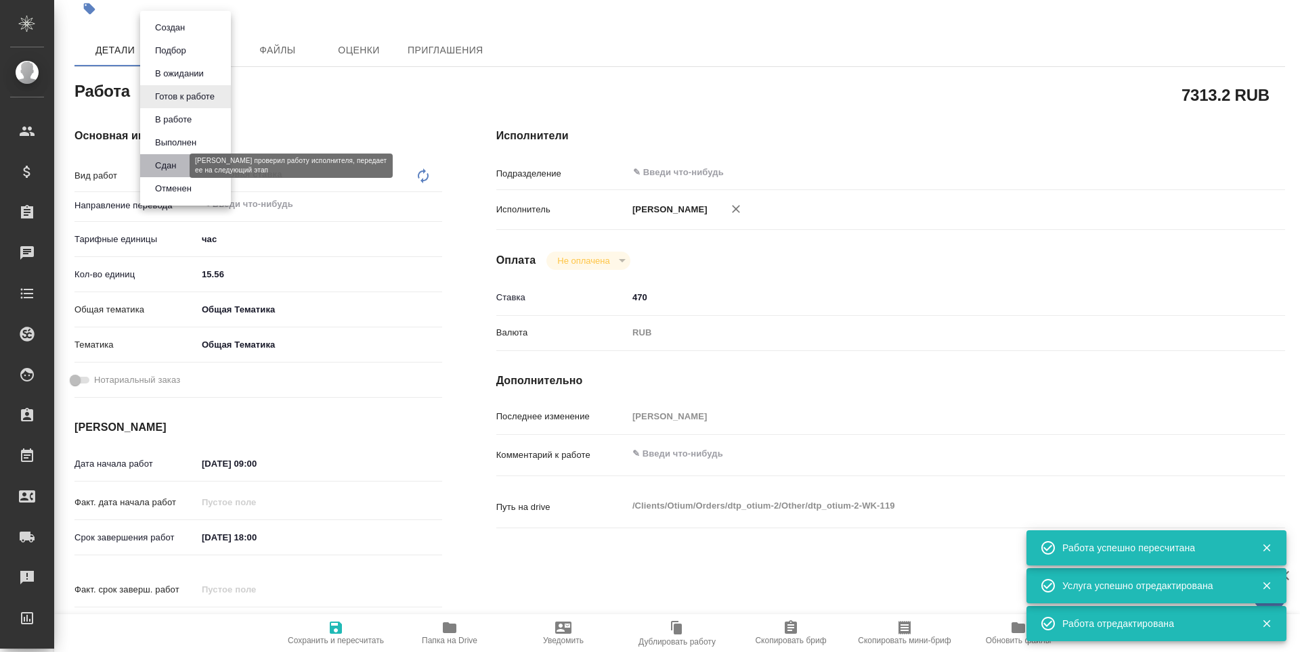
click at [180, 169] on button "Сдан" at bounding box center [165, 165] width 29 height 15
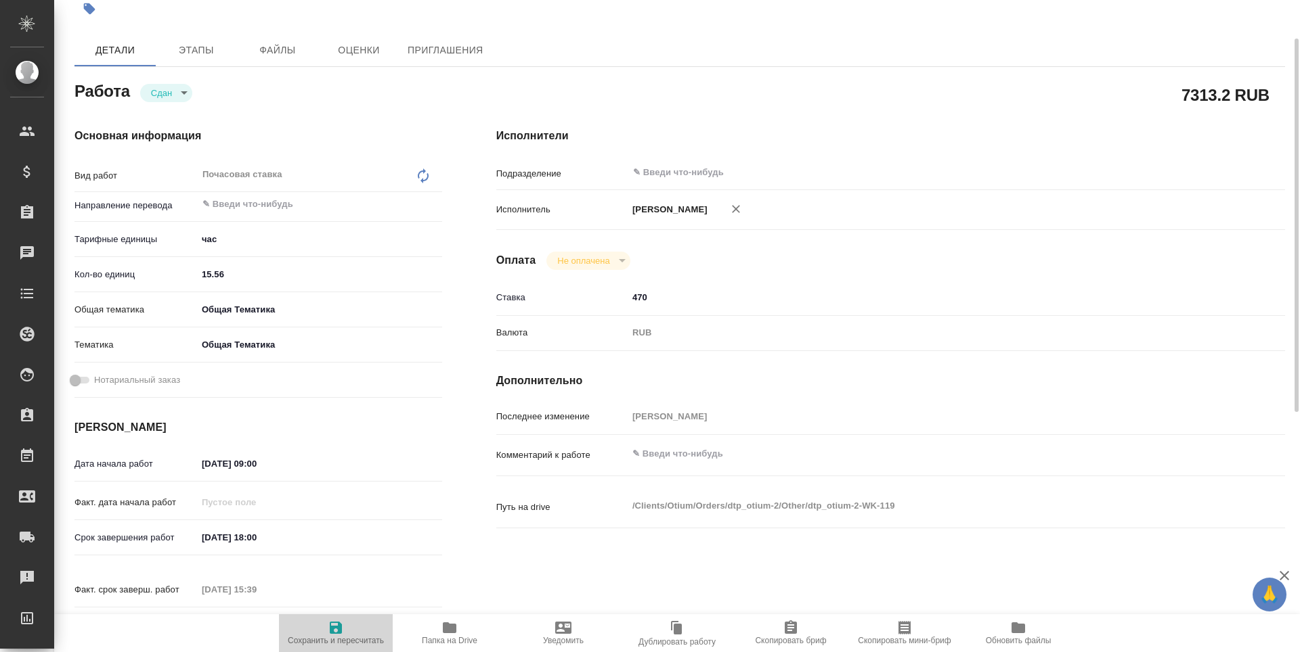
click at [341, 631] on icon "button" at bounding box center [336, 628] width 12 height 12
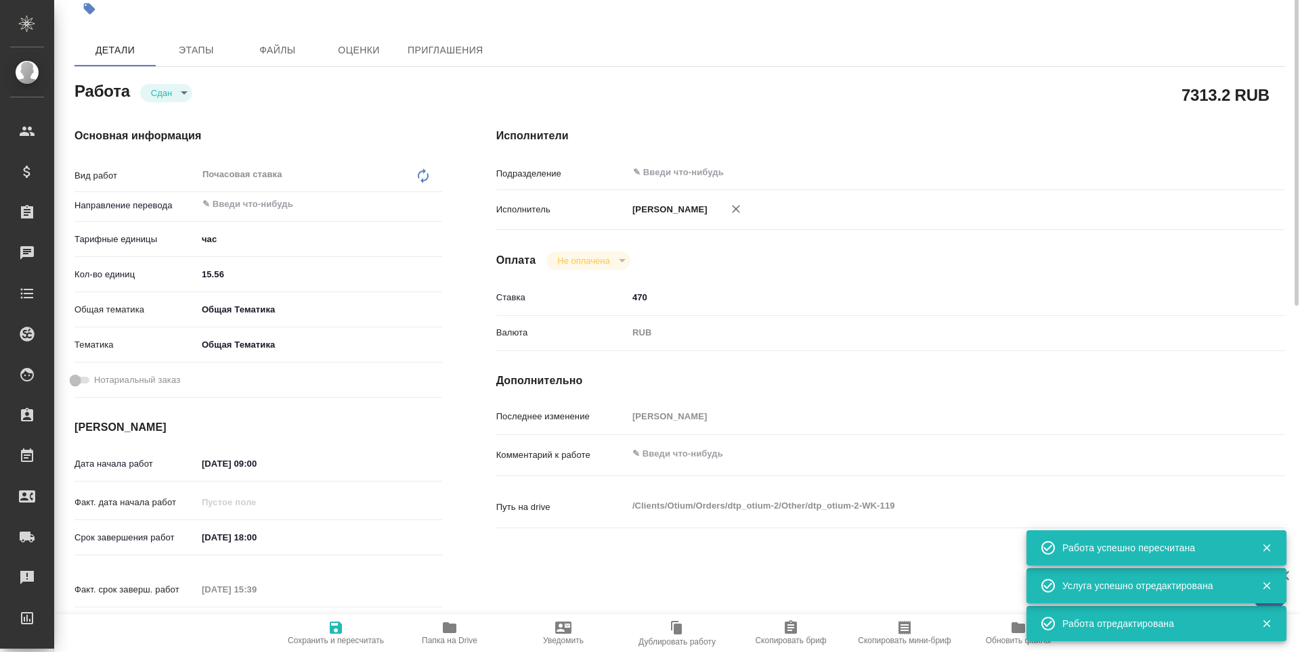
scroll to position [0, 0]
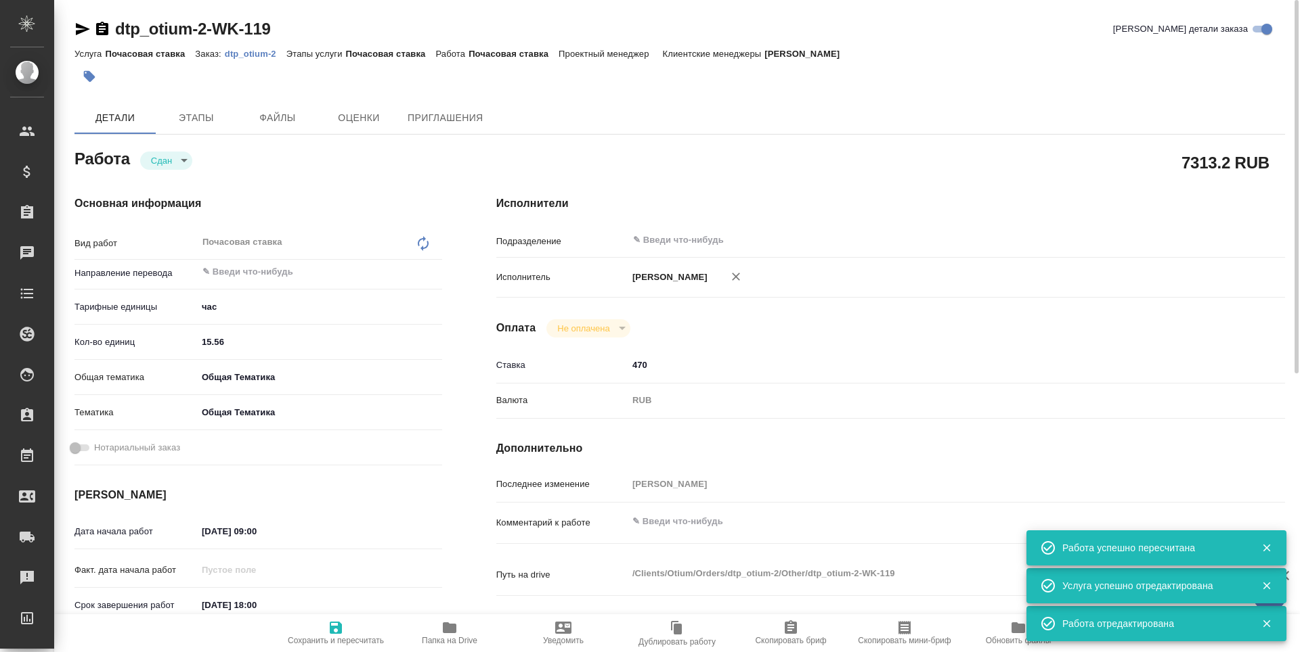
click at [82, 29] on icon "button" at bounding box center [82, 29] width 16 height 16
